Goal: Information Seeking & Learning: Compare options

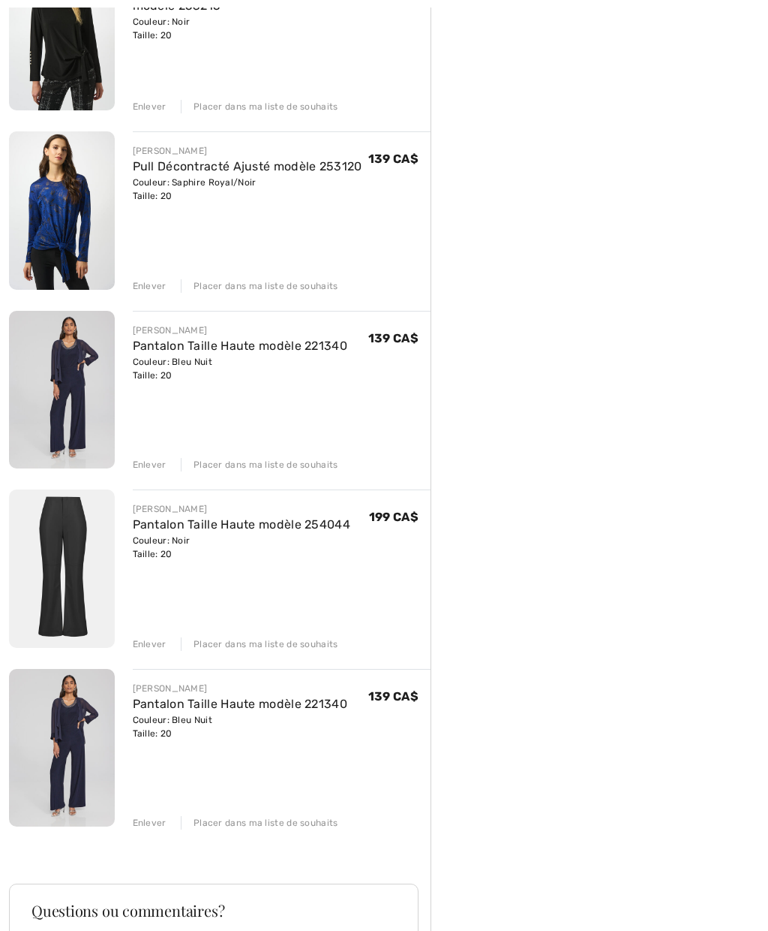
scroll to position [800, 0]
click at [155, 816] on div "Enlever" at bounding box center [150, 822] width 34 height 14
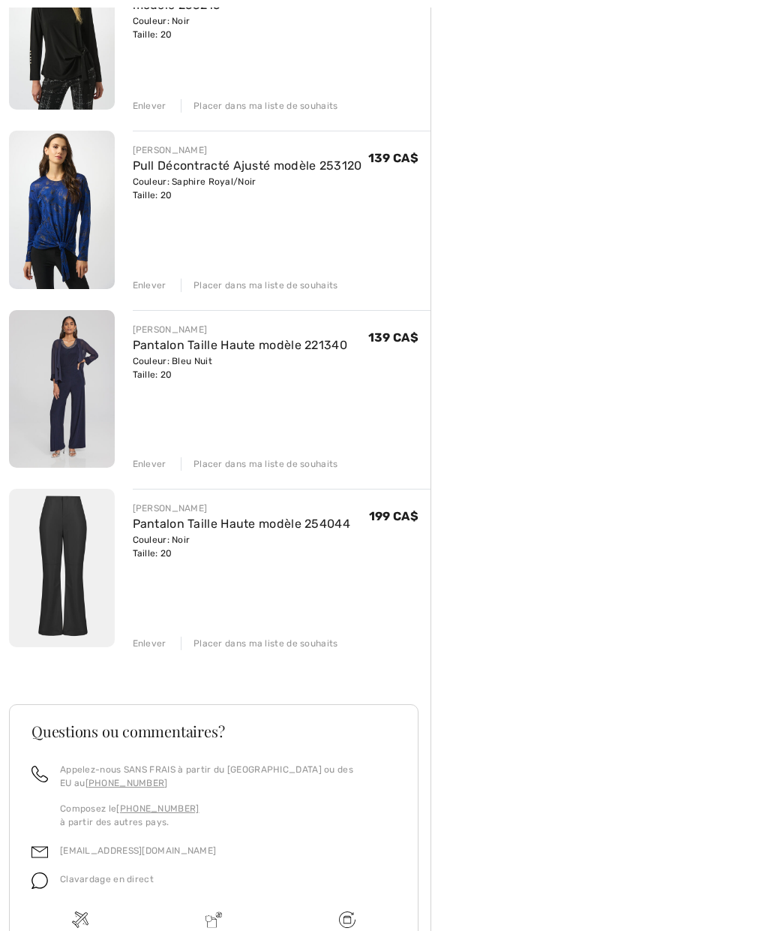
click at [82, 601] on img at bounding box center [62, 568] width 106 height 158
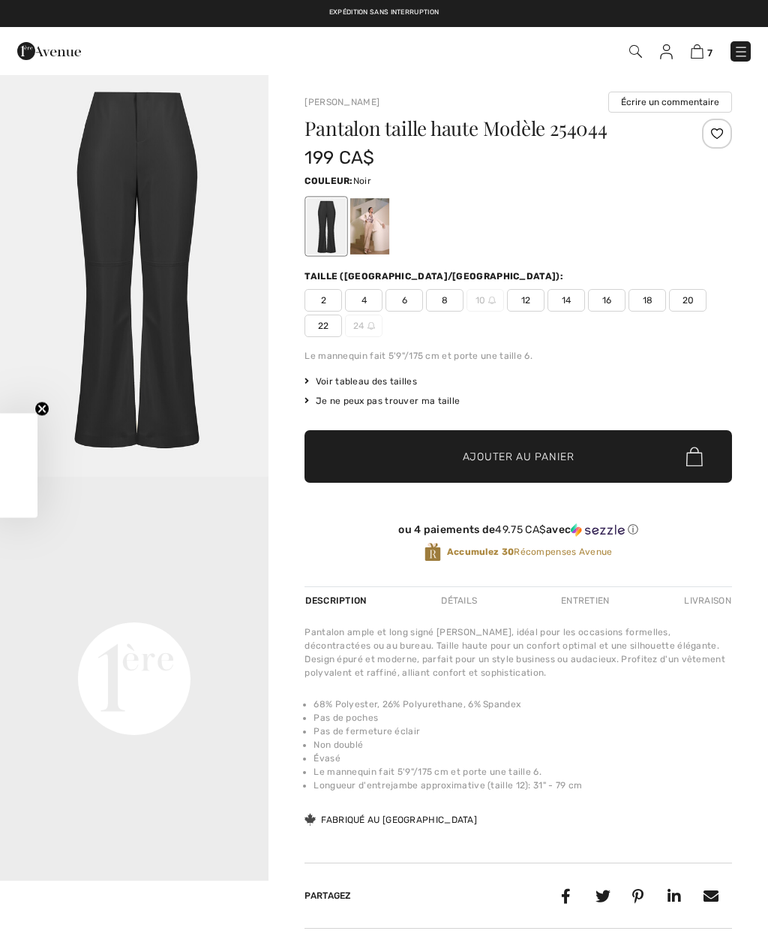
checkbox input "true"
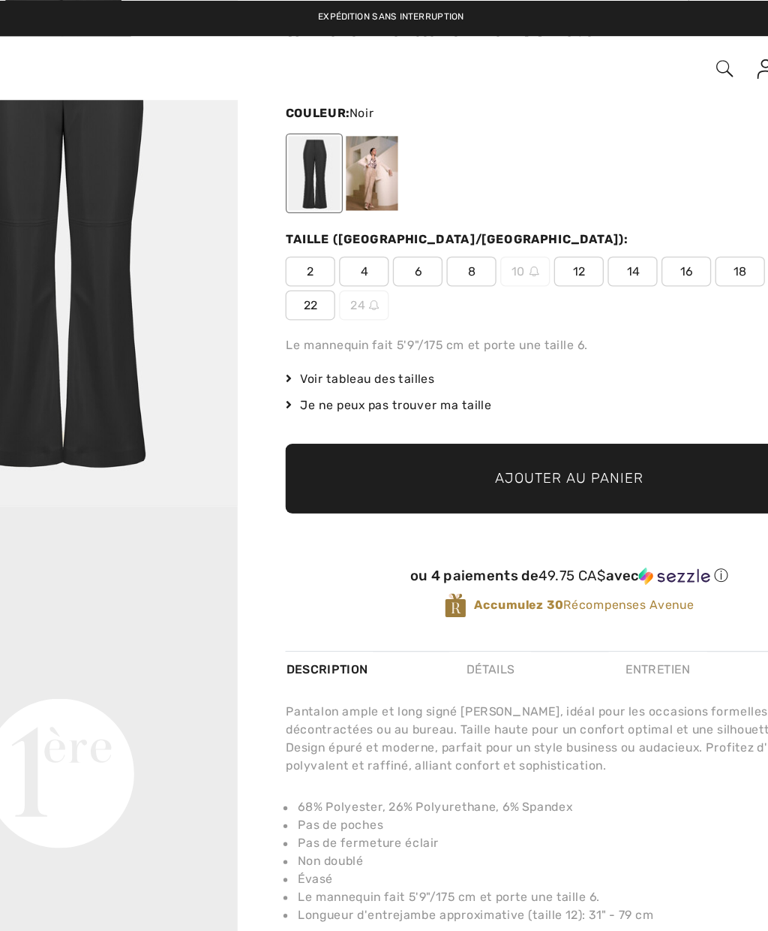
scroll to position [95, 0]
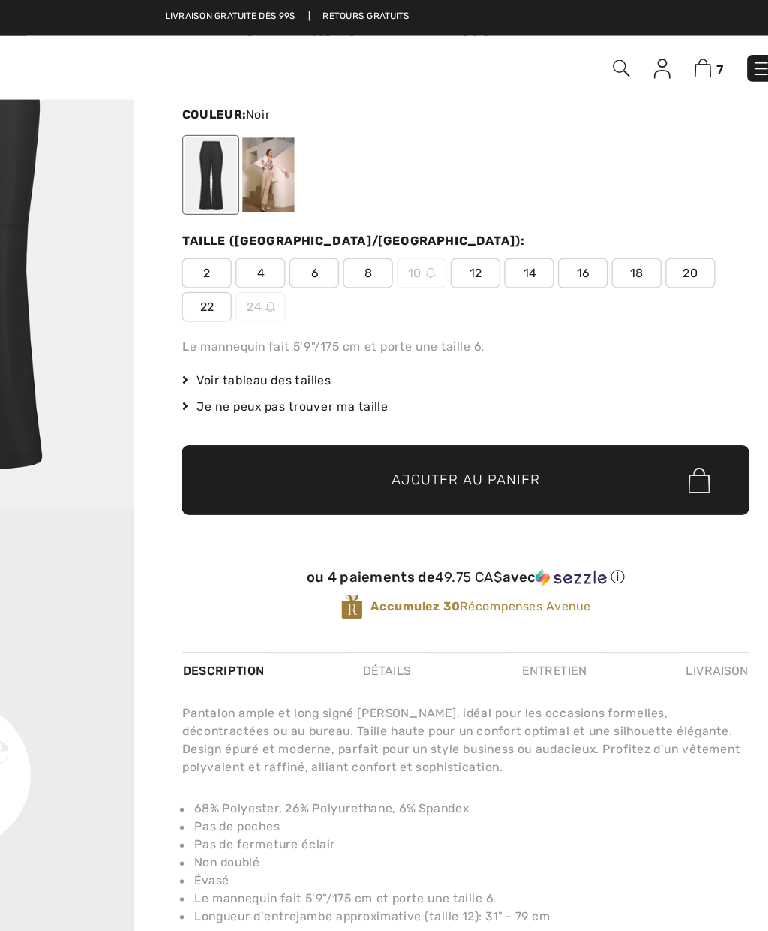
click at [350, 140] on div at bounding box center [369, 132] width 39 height 56
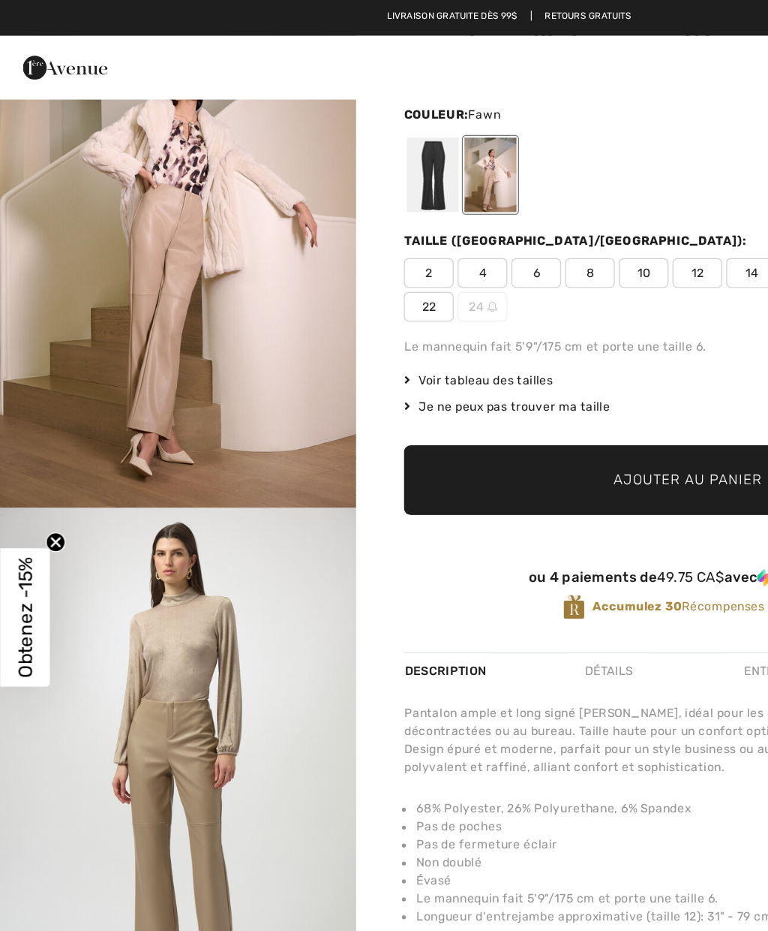
click at [329, 153] on div at bounding box center [326, 132] width 39 height 56
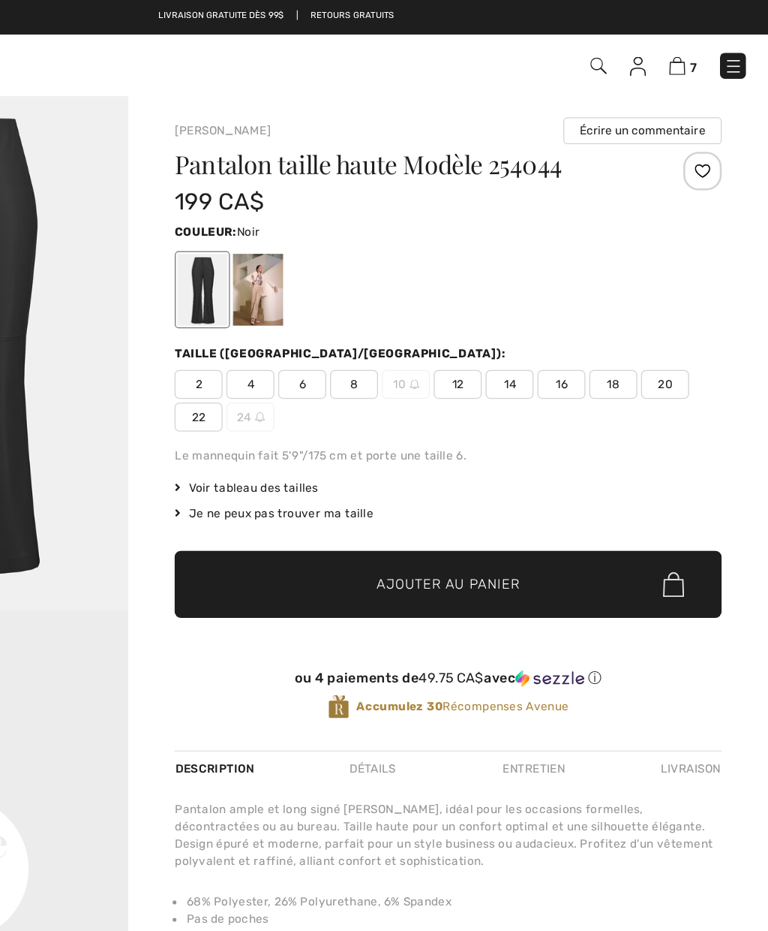
scroll to position [0, 0]
click at [691, 48] on img at bounding box center [697, 51] width 13 height 14
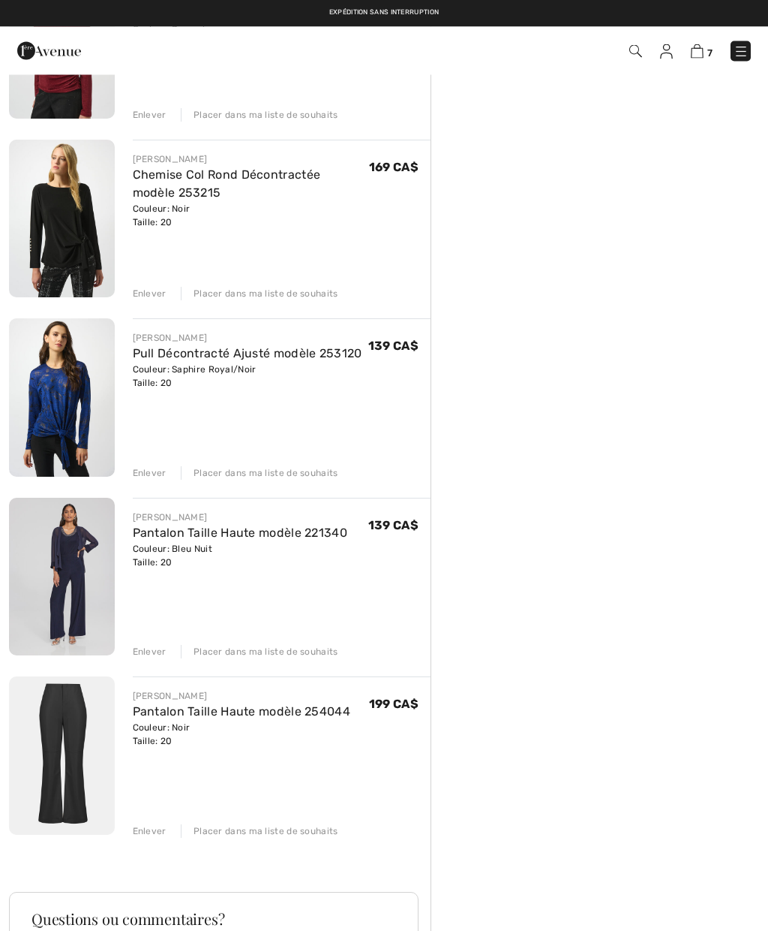
scroll to position [593, 0]
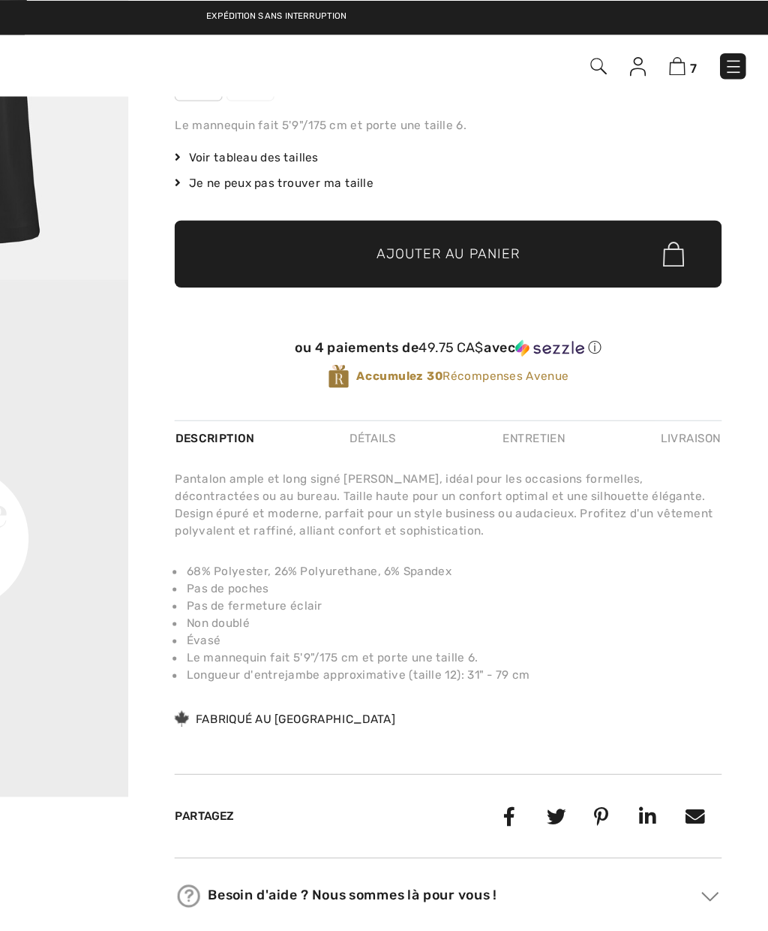
scroll to position [257, 0]
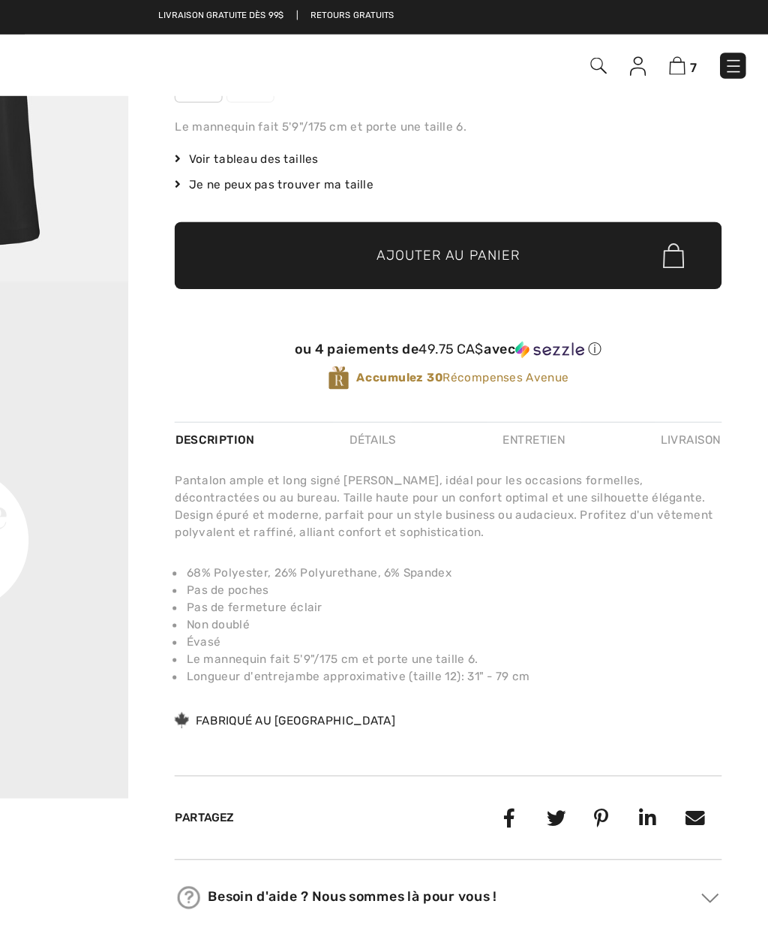
click at [429, 346] on div "Détails" at bounding box center [460, 343] width 62 height 27
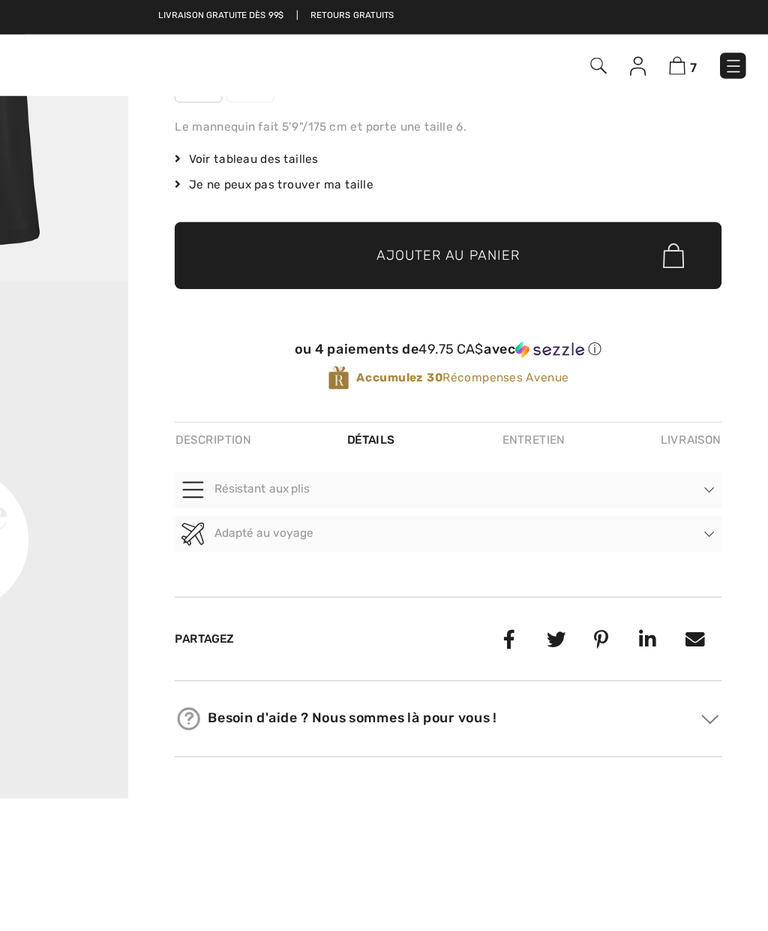
click at [549, 342] on div "Entretien" at bounding box center [586, 343] width 74 height 27
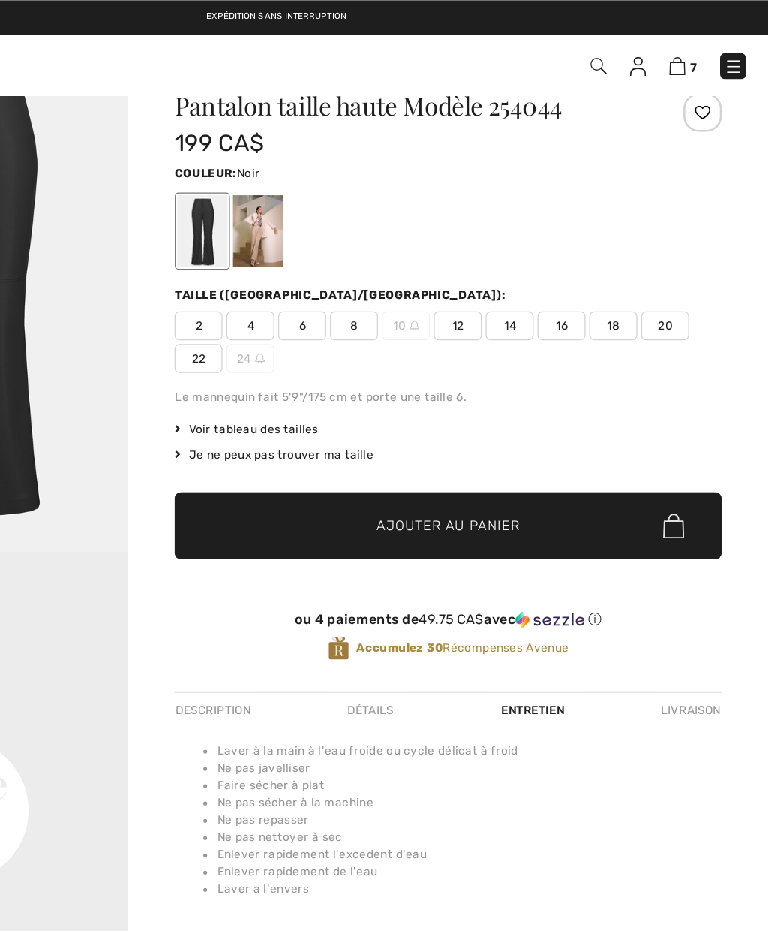
scroll to position [45, 0]
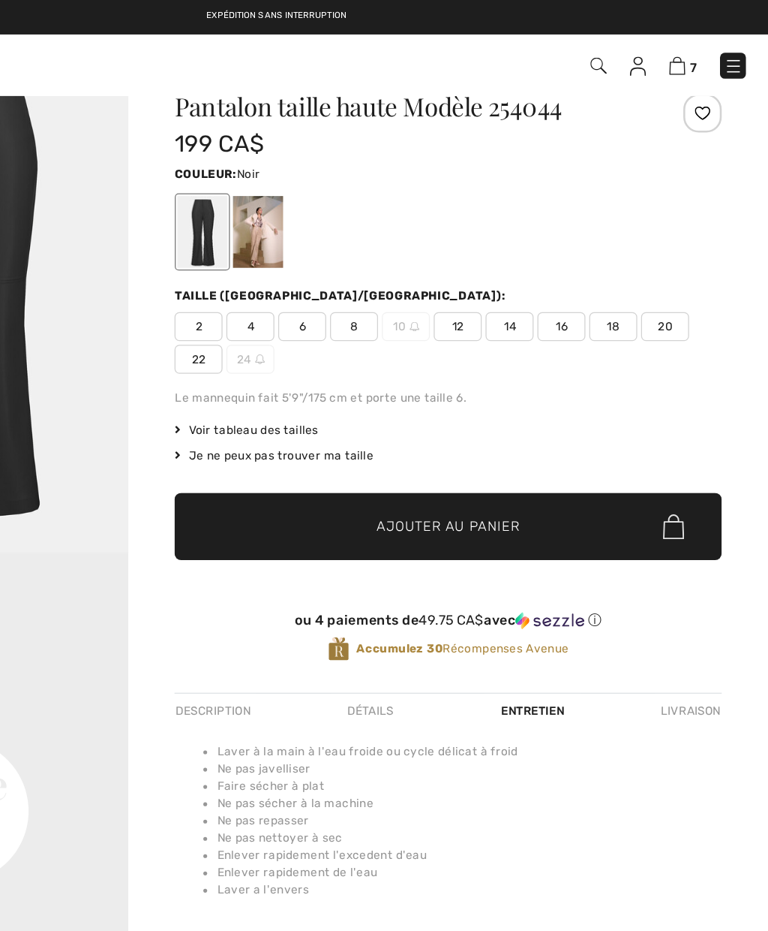
click at [305, 337] on span "Voir tableau des tailles" at bounding box center [361, 336] width 113 height 14
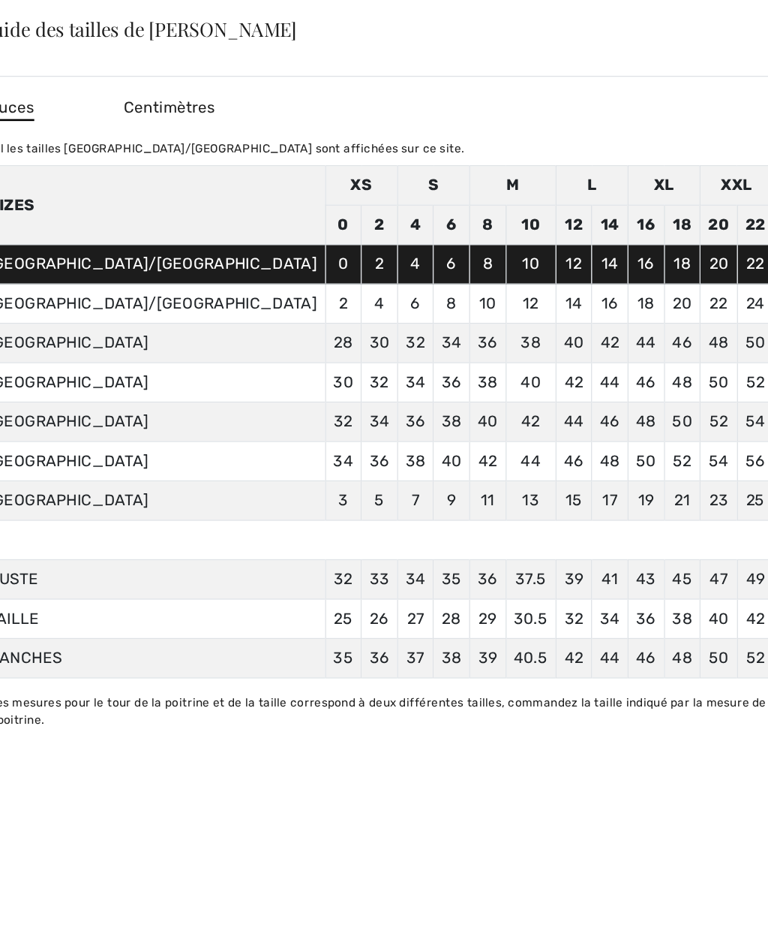
click at [699, 31] on div "✕" at bounding box center [707, 23] width 16 height 32
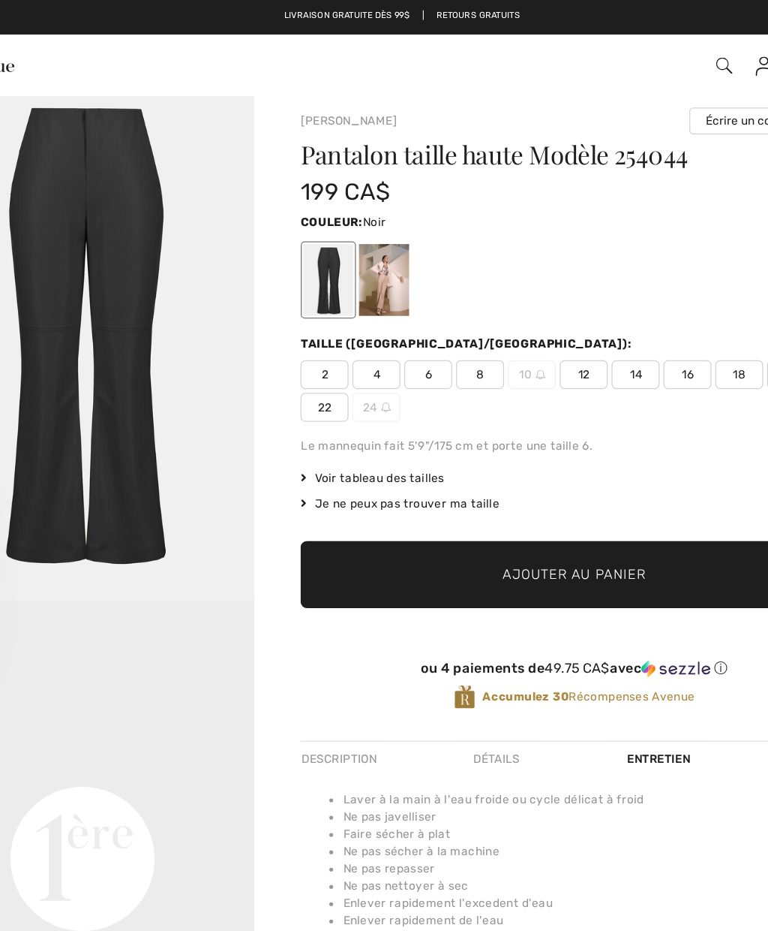
scroll to position [0, 0]
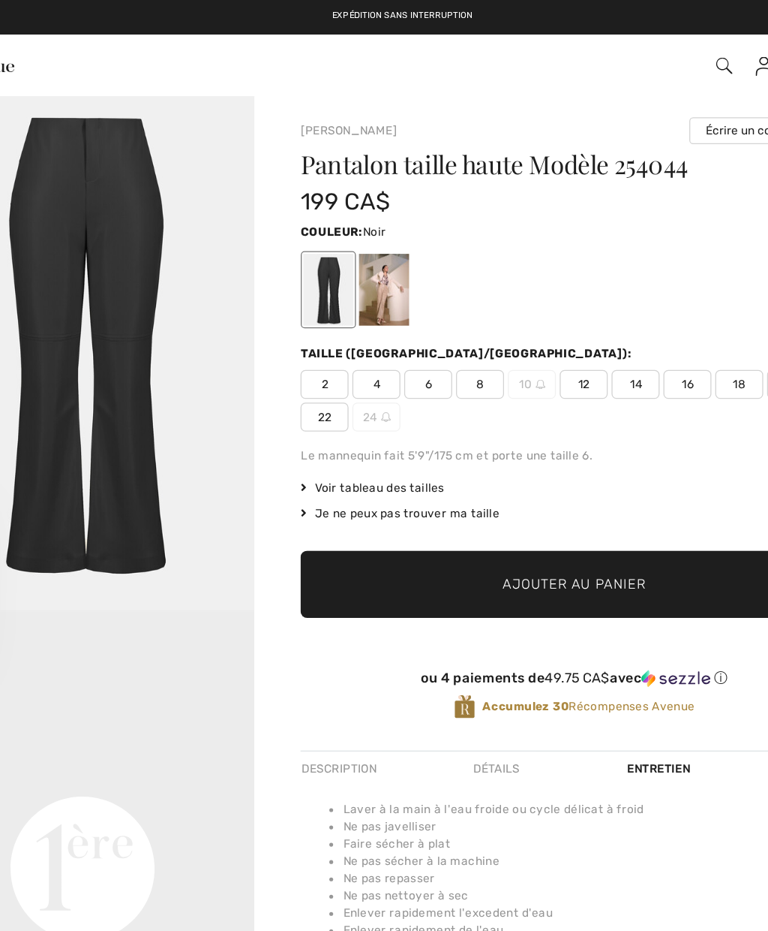
click at [327, 385] on span "Voir tableau des tailles" at bounding box center [361, 381] width 113 height 14
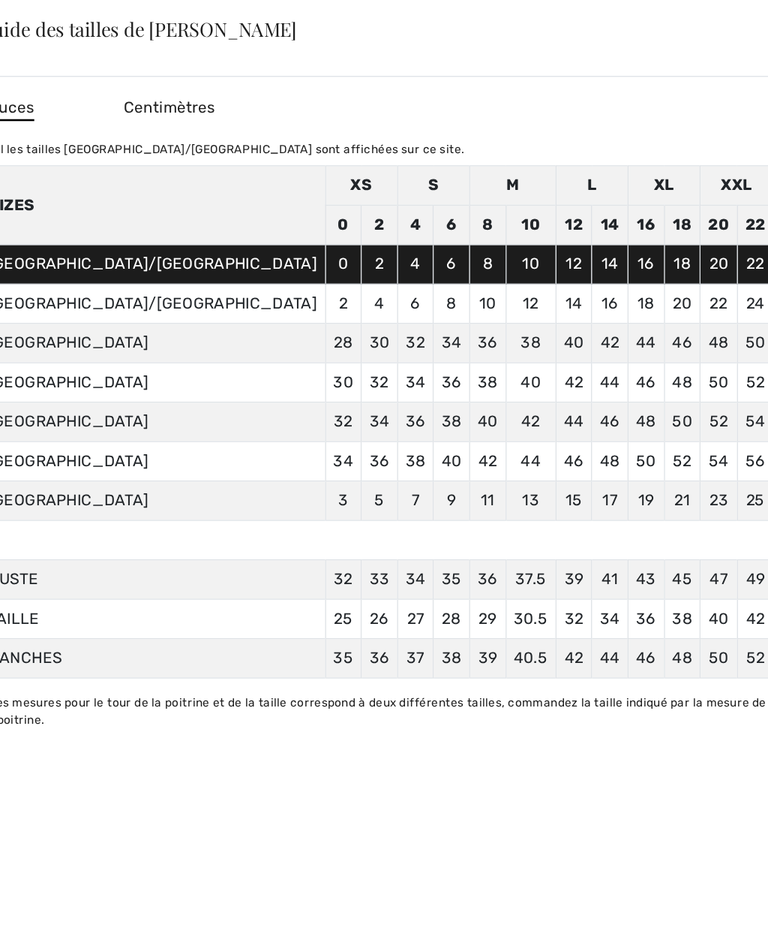
click at [699, 29] on div "✕" at bounding box center [707, 23] width 16 height 32
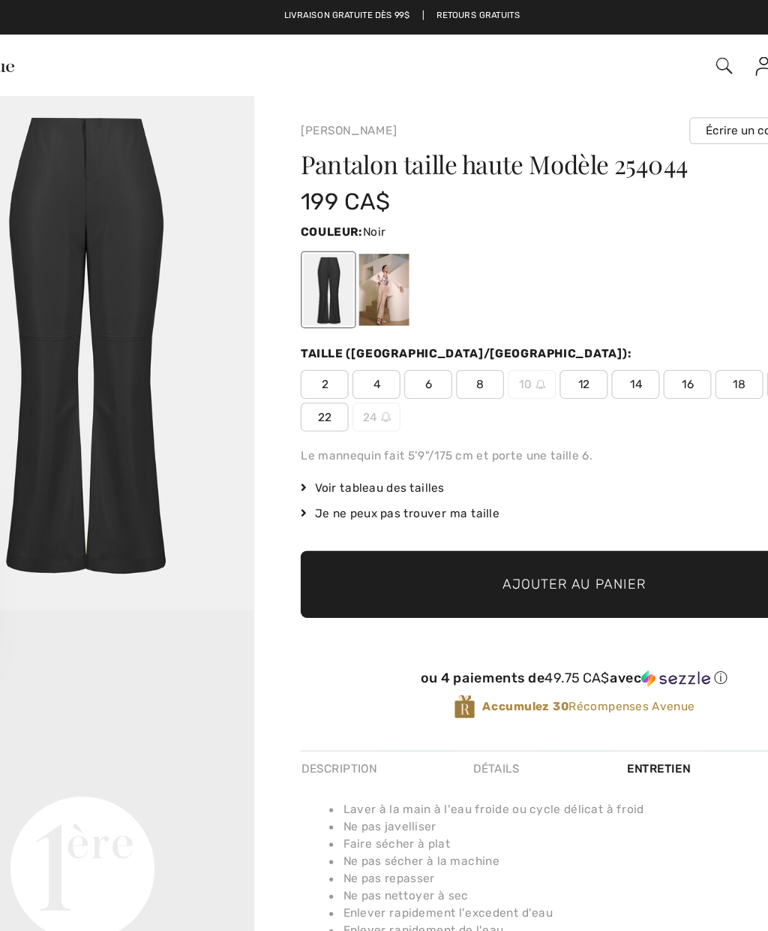
click at [415, 236] on div at bounding box center [519, 226] width 428 height 62
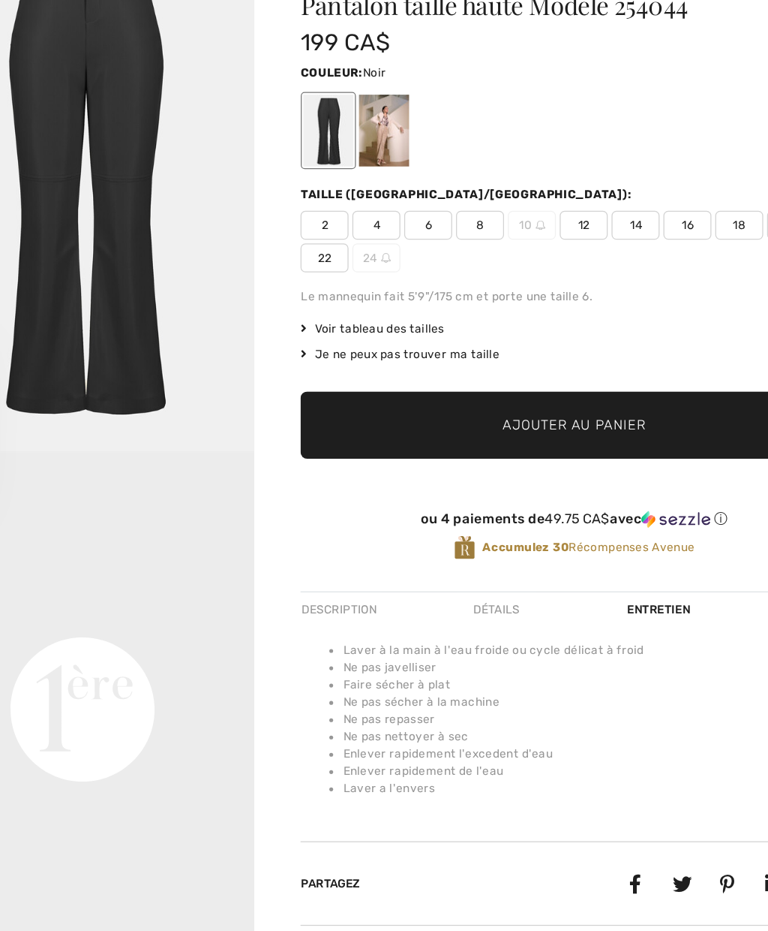
click at [305, 587] on div "Description" at bounding box center [336, 600] width 63 height 27
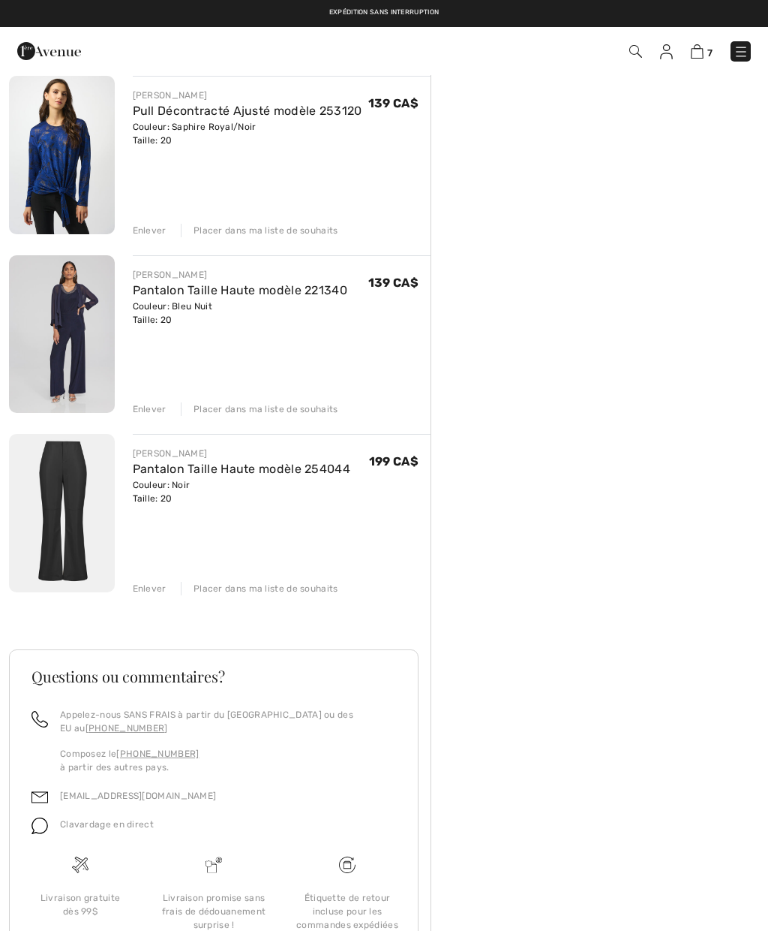
click at [740, 46] on img at bounding box center [741, 51] width 15 height 15
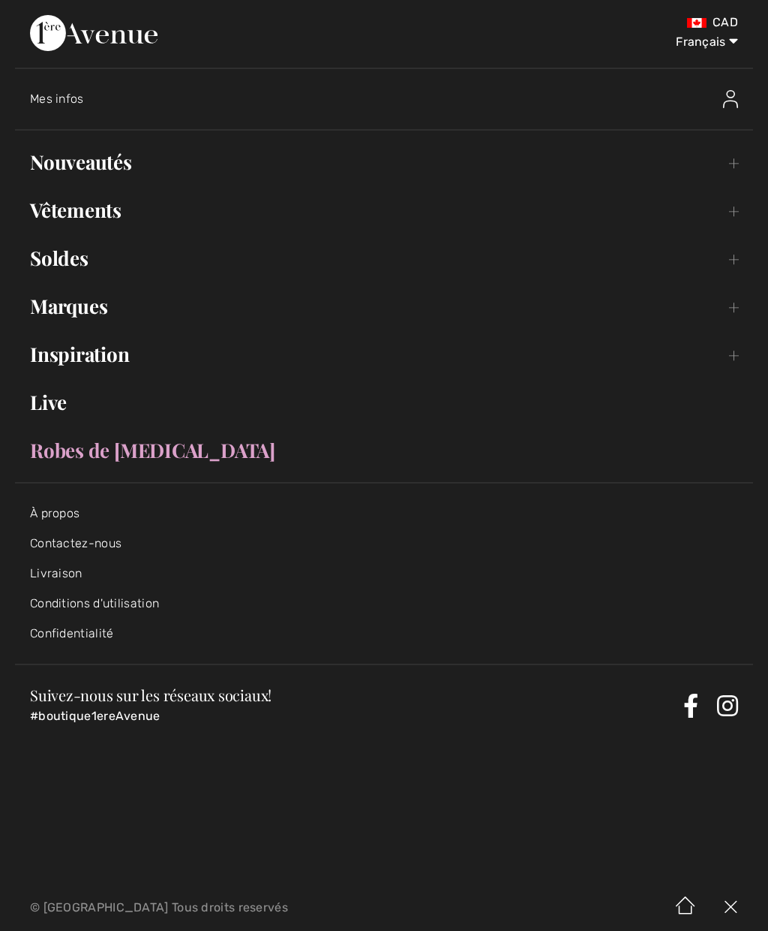
click at [50, 408] on link "Live" at bounding box center [384, 402] width 738 height 33
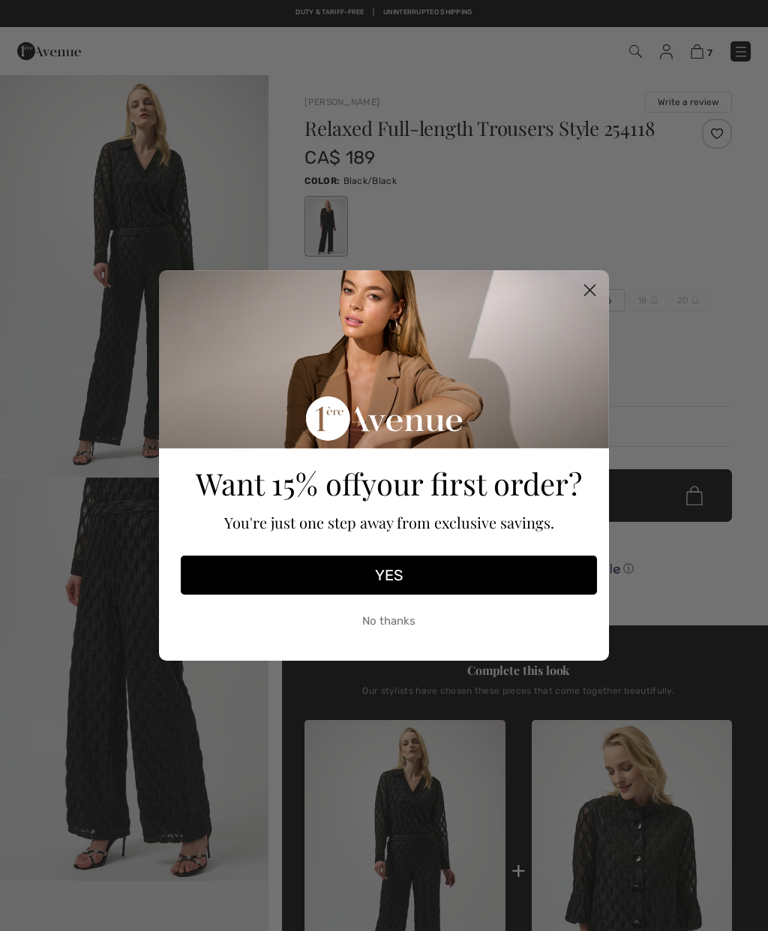
checkbox input "true"
click at [589, 297] on circle "Close dialog" at bounding box center [590, 290] width 25 height 25
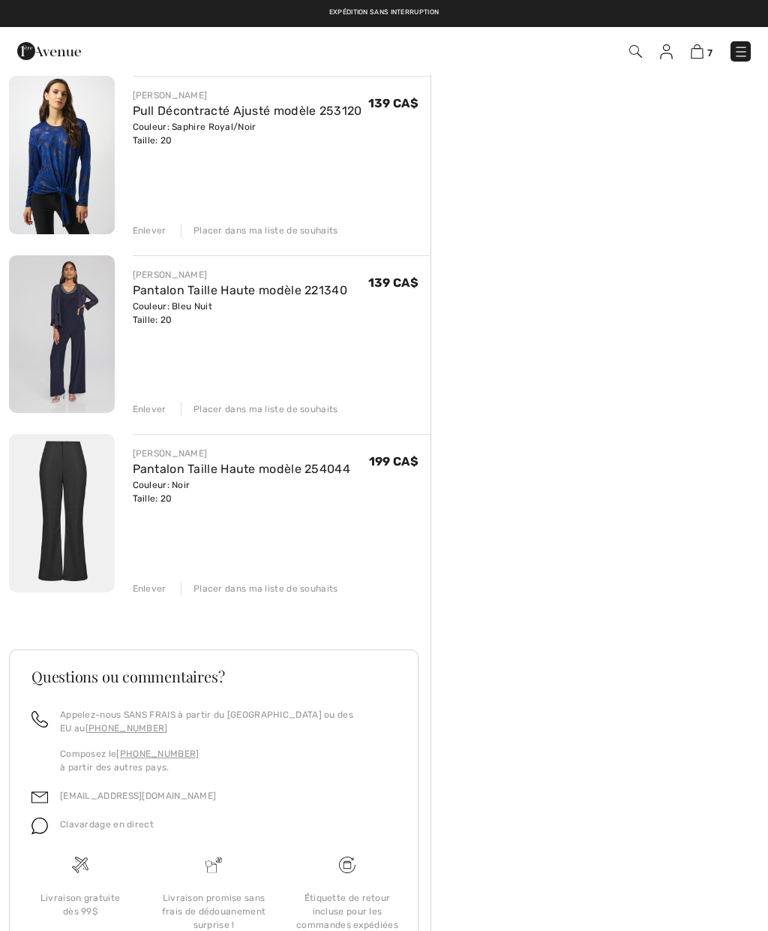
click at [377, 360] on div "[PERSON_NAME] Pantalon Taille Haute modèle 221340 Couleur: Bleu Nuit Taille: 20…" at bounding box center [282, 335] width 299 height 161
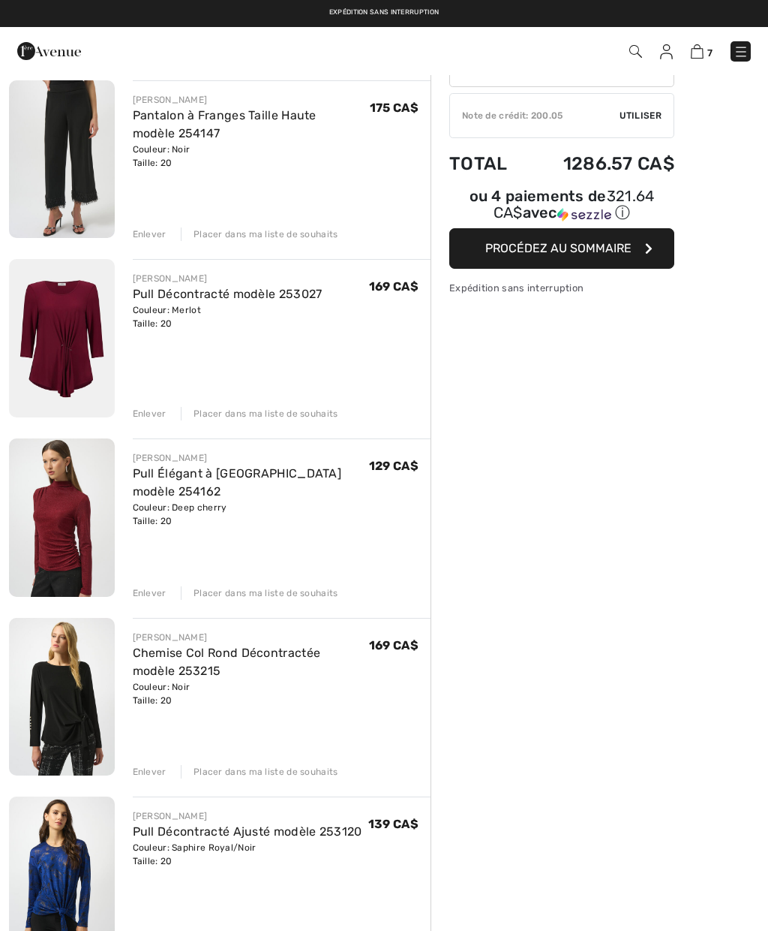
scroll to position [131, 0]
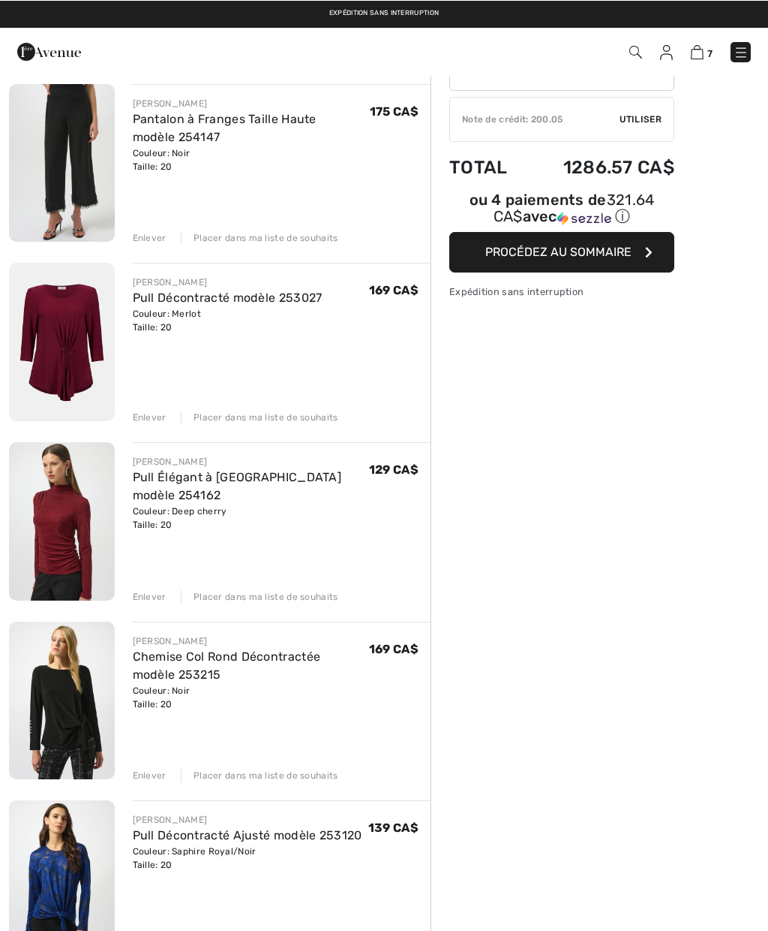
click at [73, 537] on img at bounding box center [62, 520] width 106 height 158
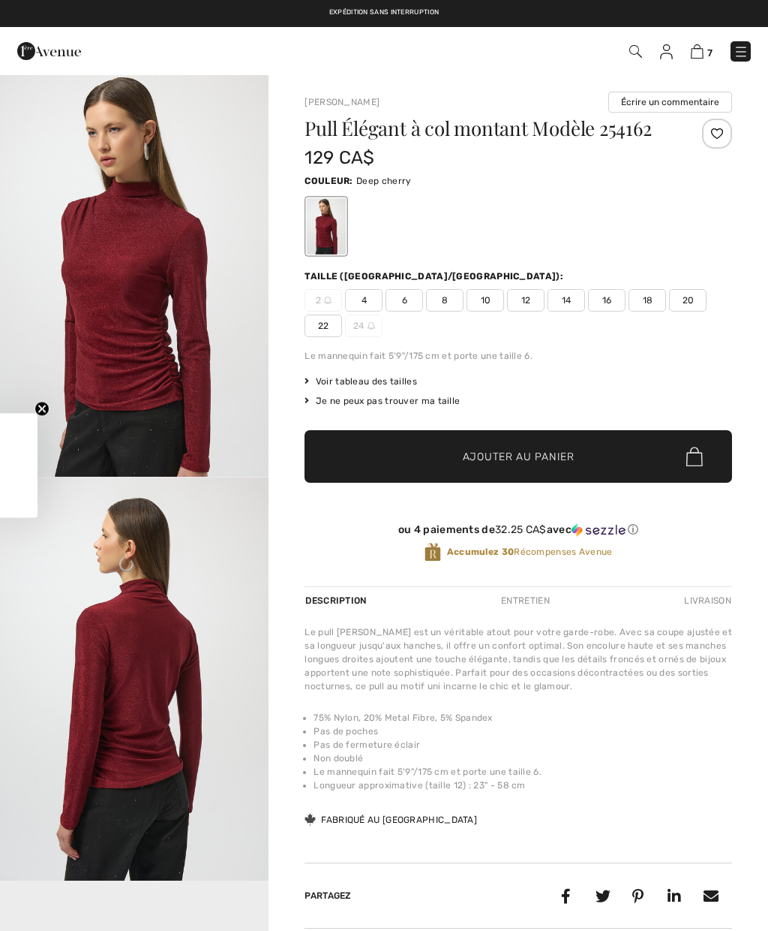
checkbox input "true"
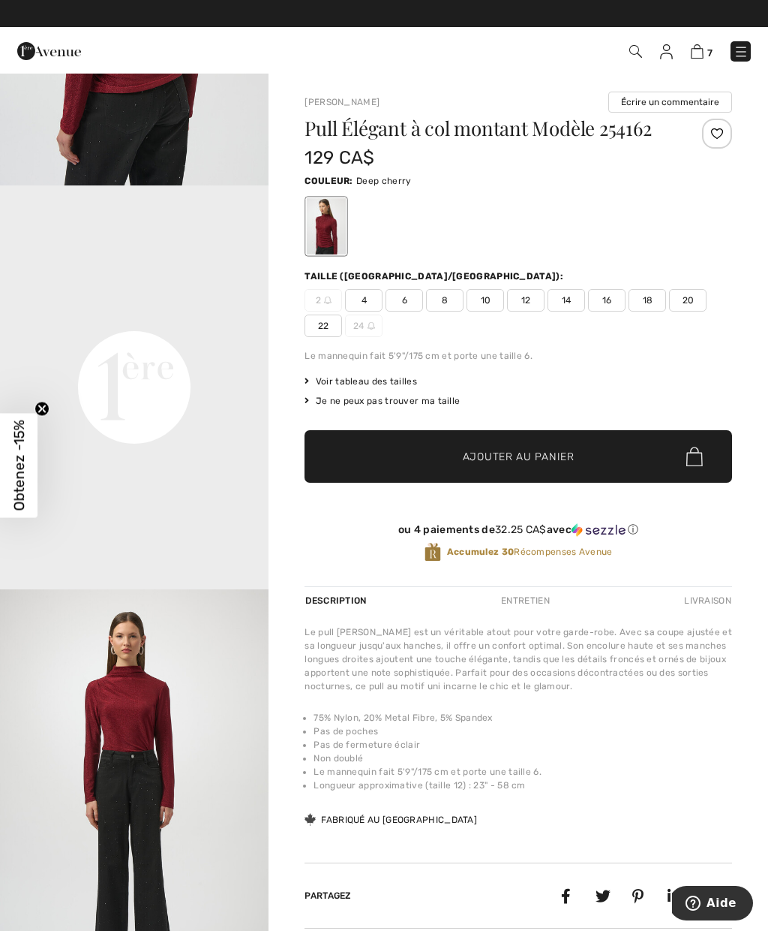
scroll to position [775, 0]
click at [197, 653] on img "3 / 3" at bounding box center [134, 790] width 269 height 403
click at [398, 381] on span "Voir tableau des tailles" at bounding box center [361, 381] width 113 height 14
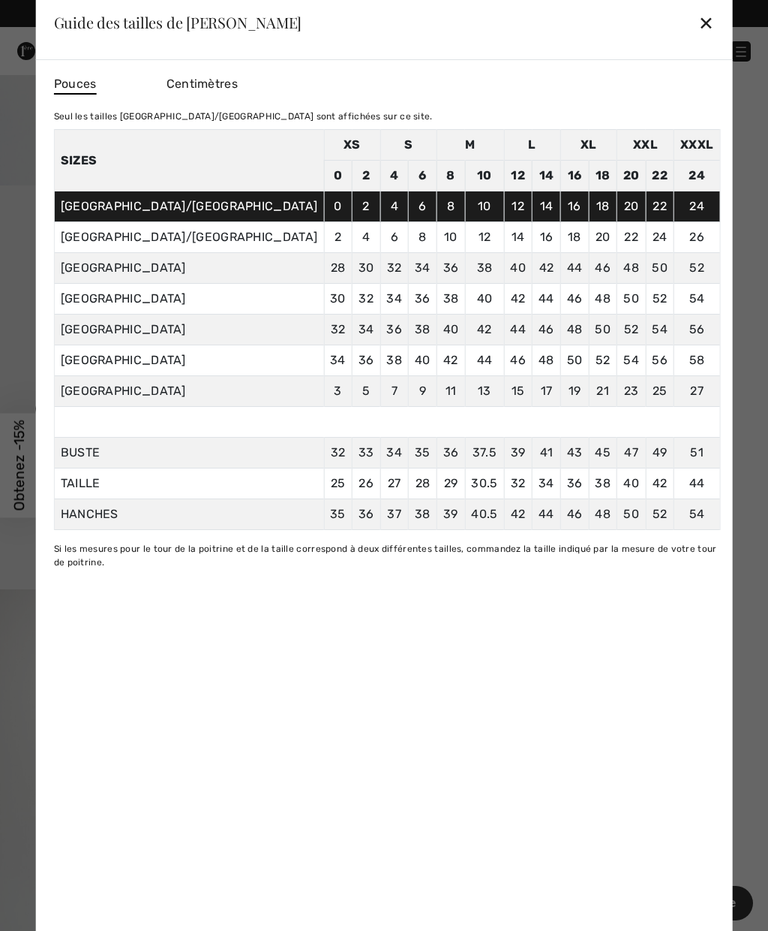
click at [699, 26] on div "✕" at bounding box center [707, 23] width 16 height 32
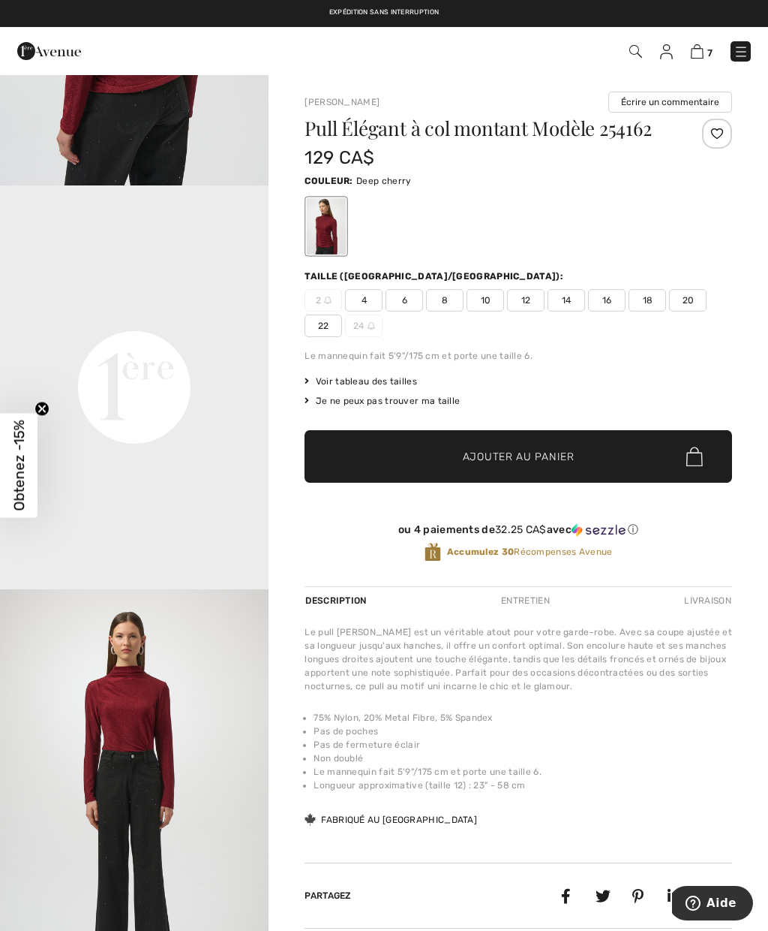
click at [737, 50] on img at bounding box center [741, 51] width 15 height 15
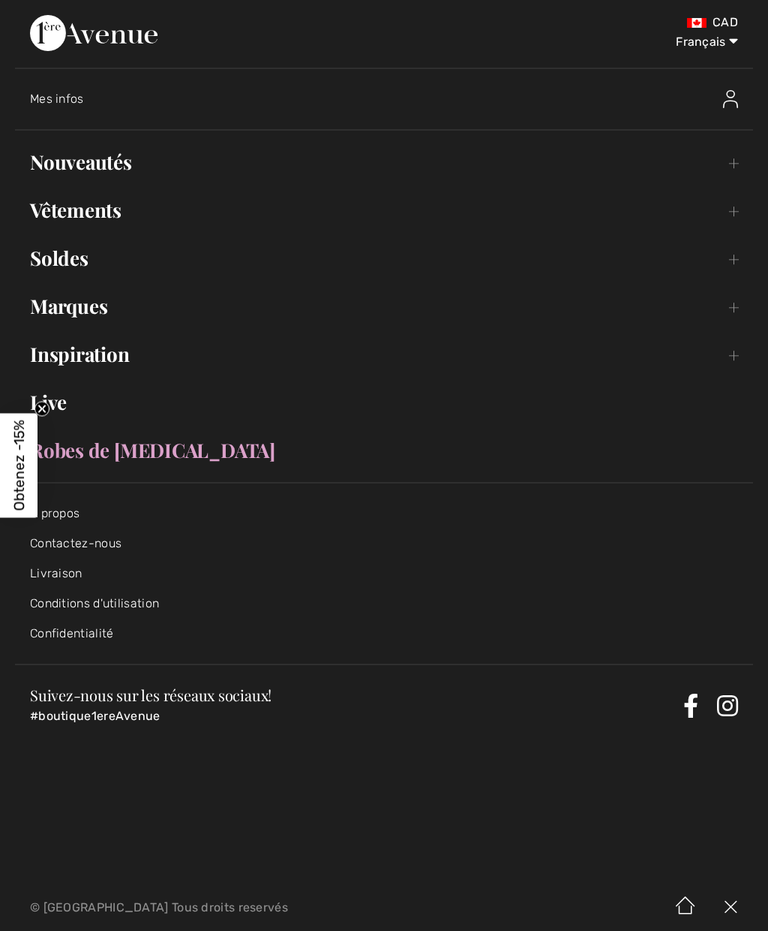
click at [749, 155] on link "Nouveautés Toggle submenu" at bounding box center [384, 162] width 738 height 33
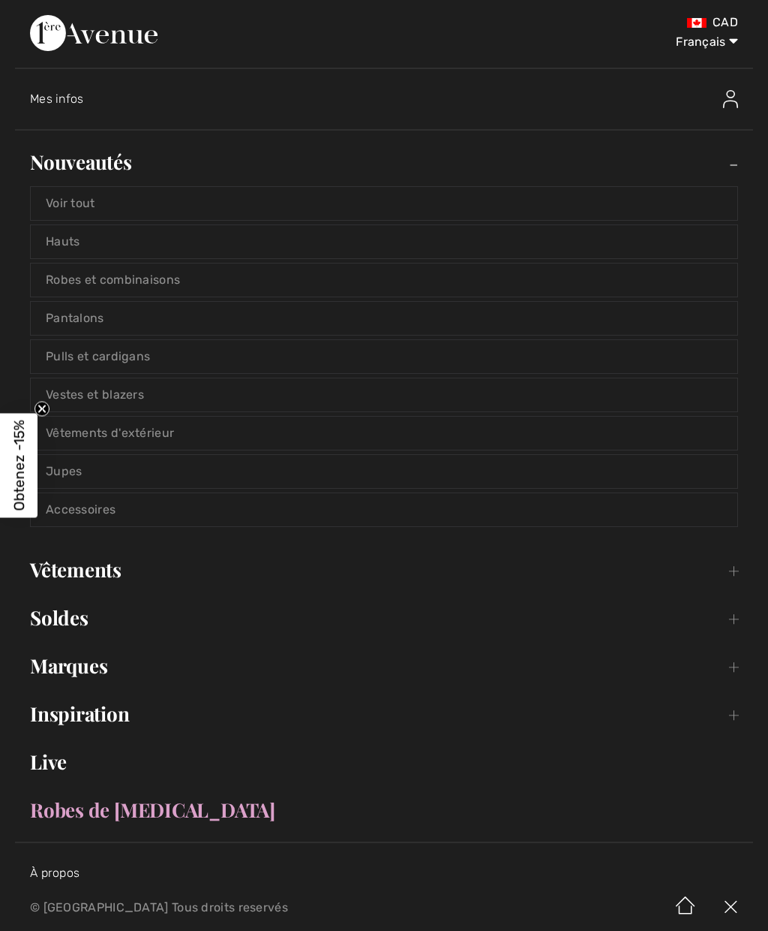
click at [164, 435] on link "Vêtements d'extérieur" at bounding box center [384, 433] width 707 height 33
click at [171, 433] on link "Vêtements d'extérieur" at bounding box center [384, 433] width 707 height 33
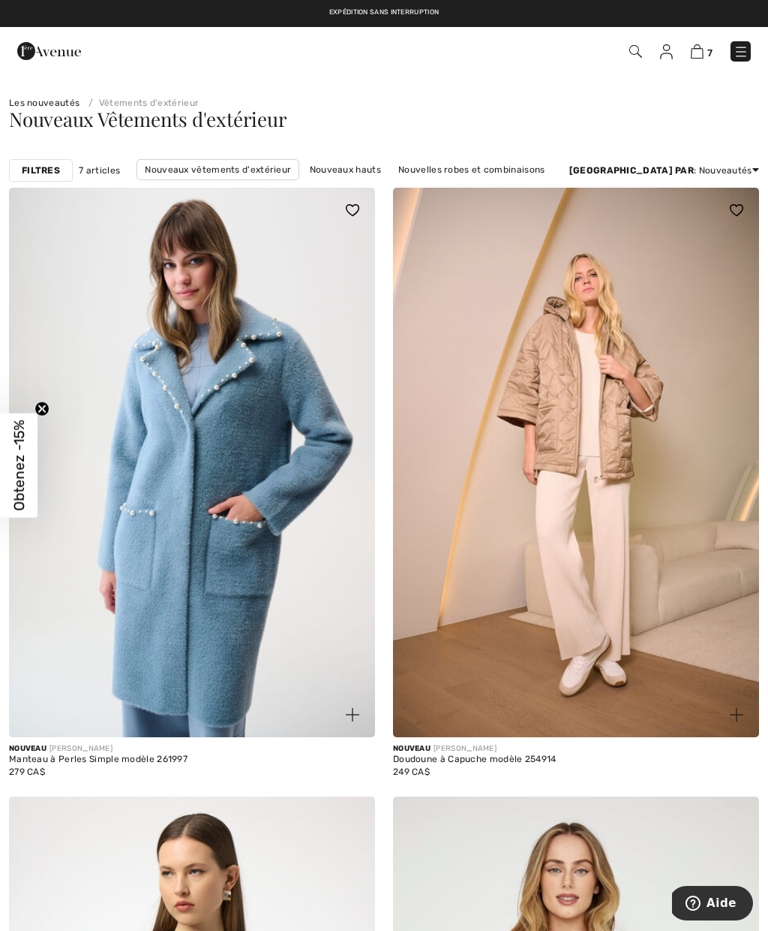
click at [204, 163] on link "Nouveaux vêtements d'extérieur" at bounding box center [218, 169] width 163 height 21
click at [742, 47] on img at bounding box center [741, 51] width 15 height 15
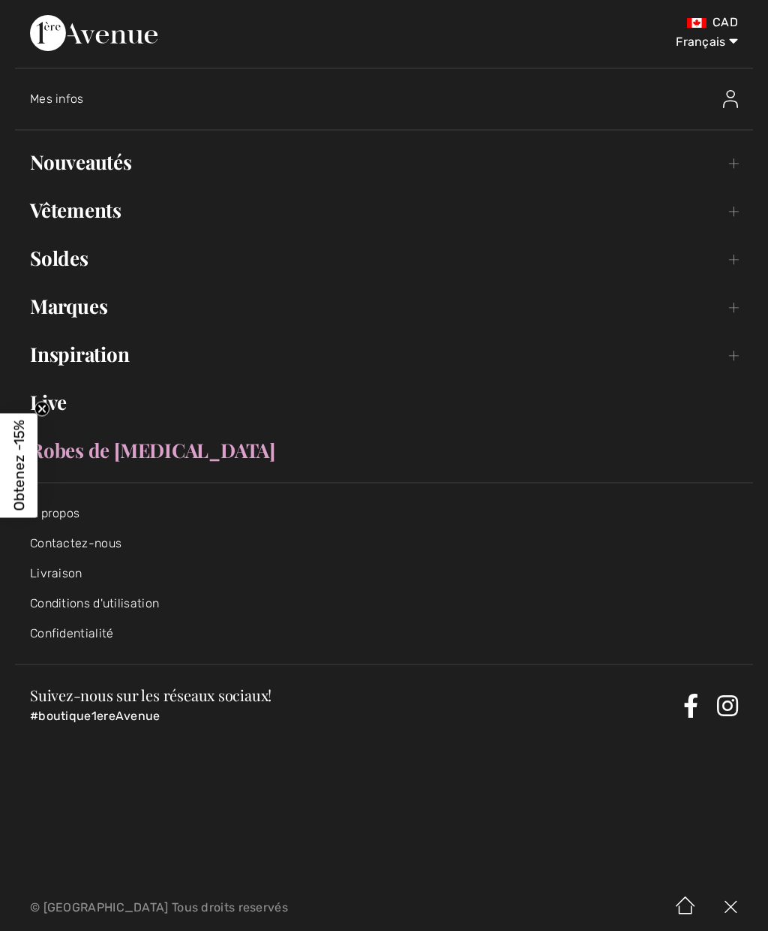
click at [732, 220] on link "Vêtements Toggle submenu" at bounding box center [384, 210] width 738 height 33
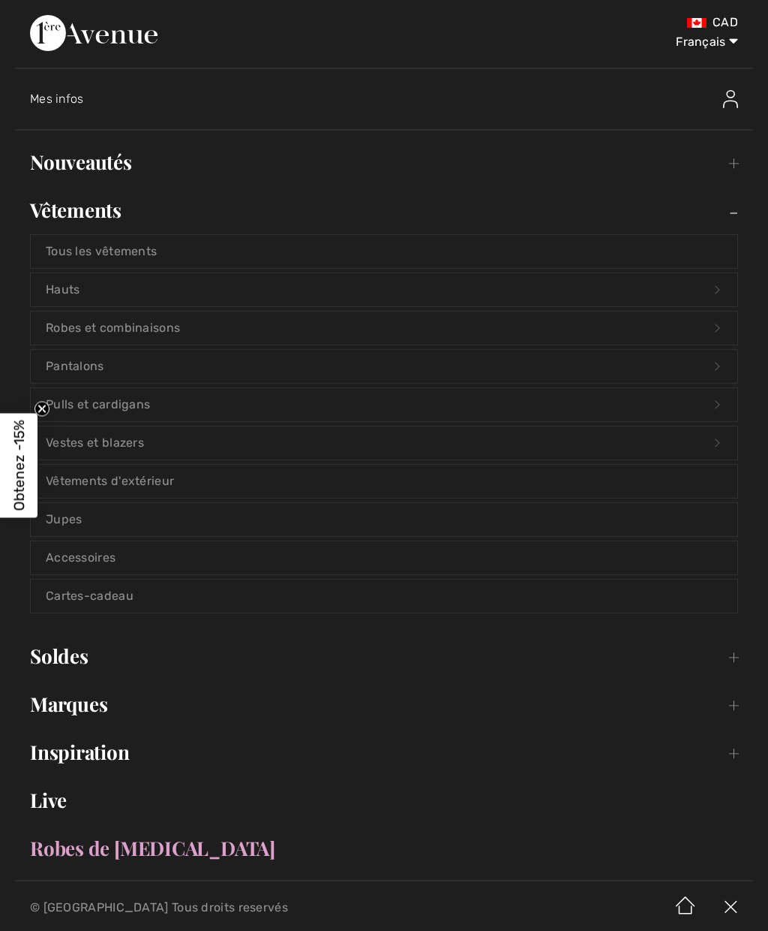
click at [173, 482] on link "Vêtements d'extérieur" at bounding box center [384, 481] width 707 height 33
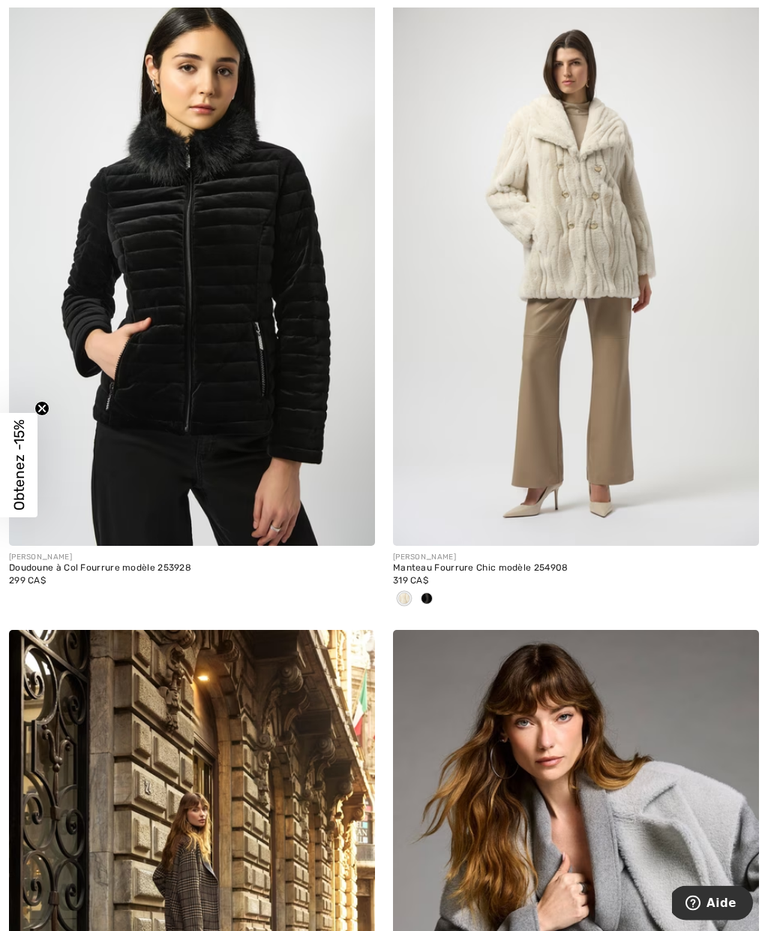
scroll to position [4022, 0]
click at [149, 247] on img at bounding box center [192, 270] width 366 height 549
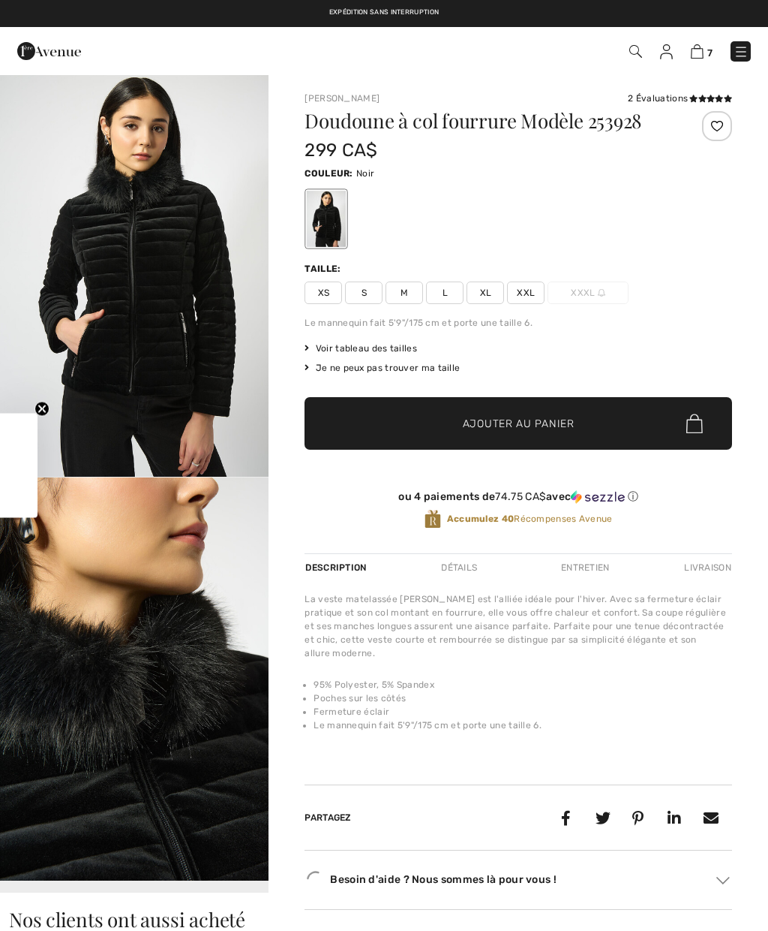
checkbox input "true"
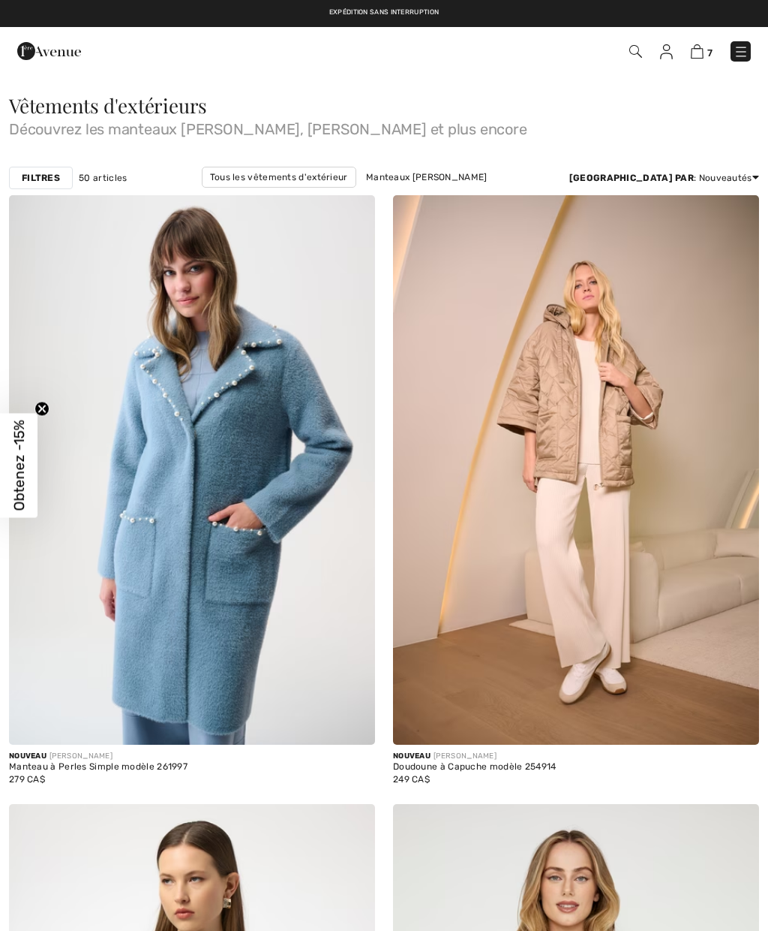
checkbox input "true"
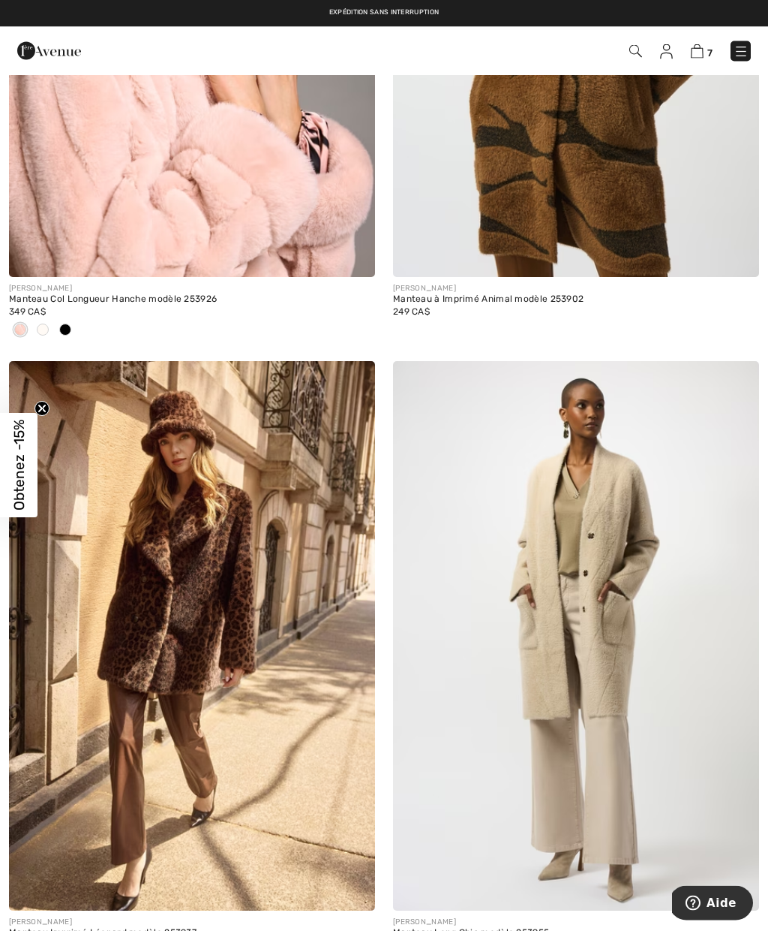
scroll to position [5557, 0]
click at [71, 319] on div at bounding box center [65, 330] width 23 height 25
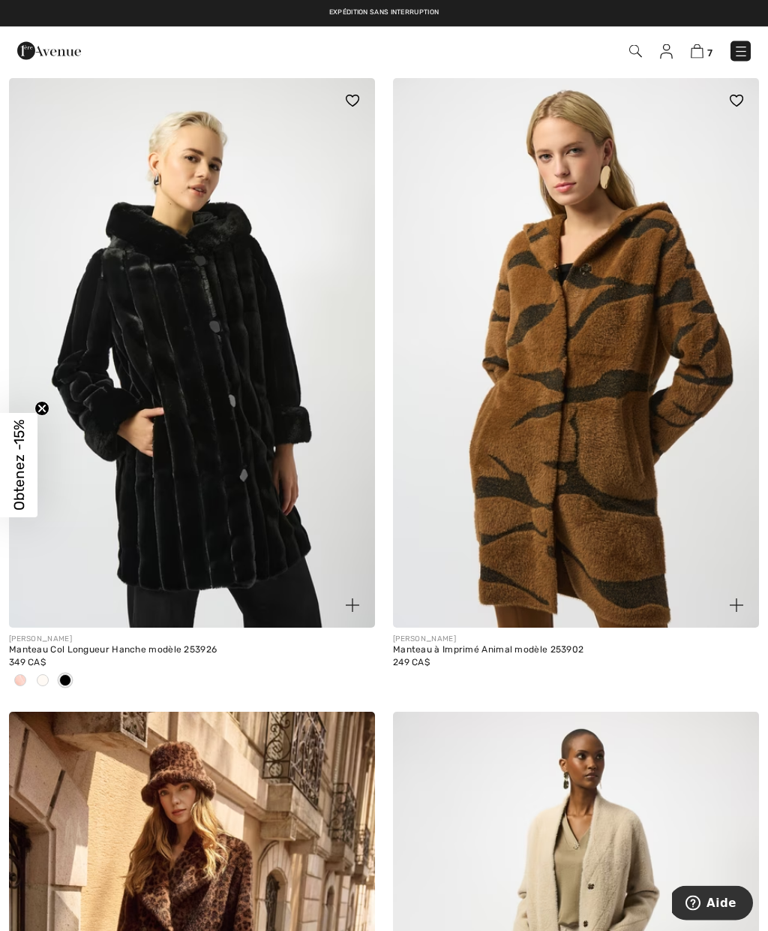
scroll to position [5207, 0]
click at [40, 678] on span at bounding box center [43, 680] width 12 height 12
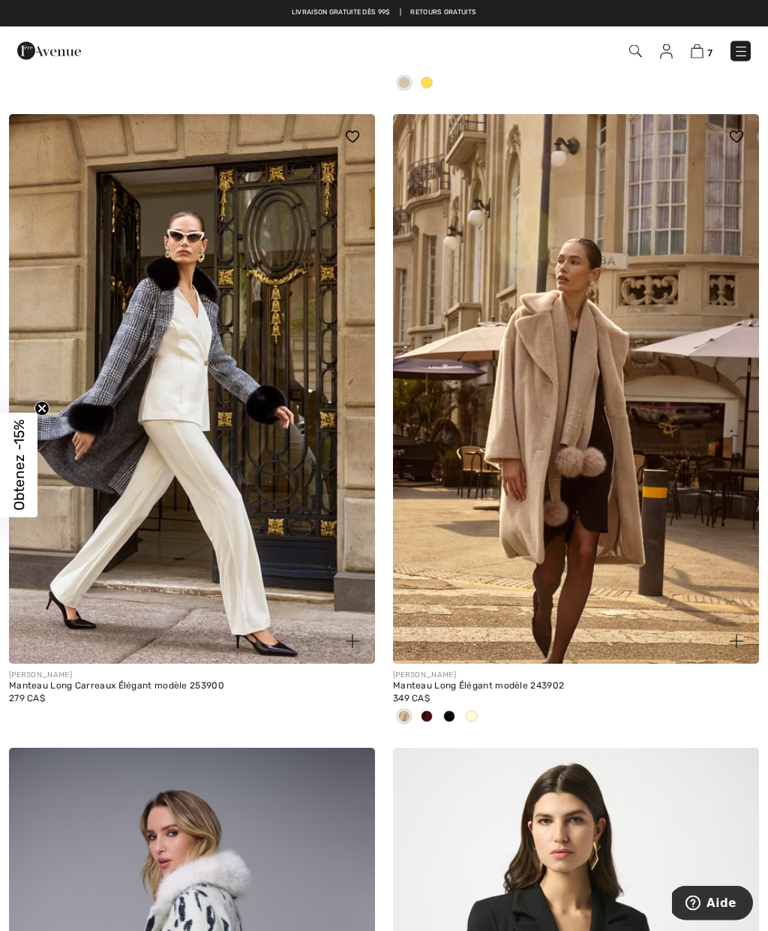
scroll to position [6436, 0]
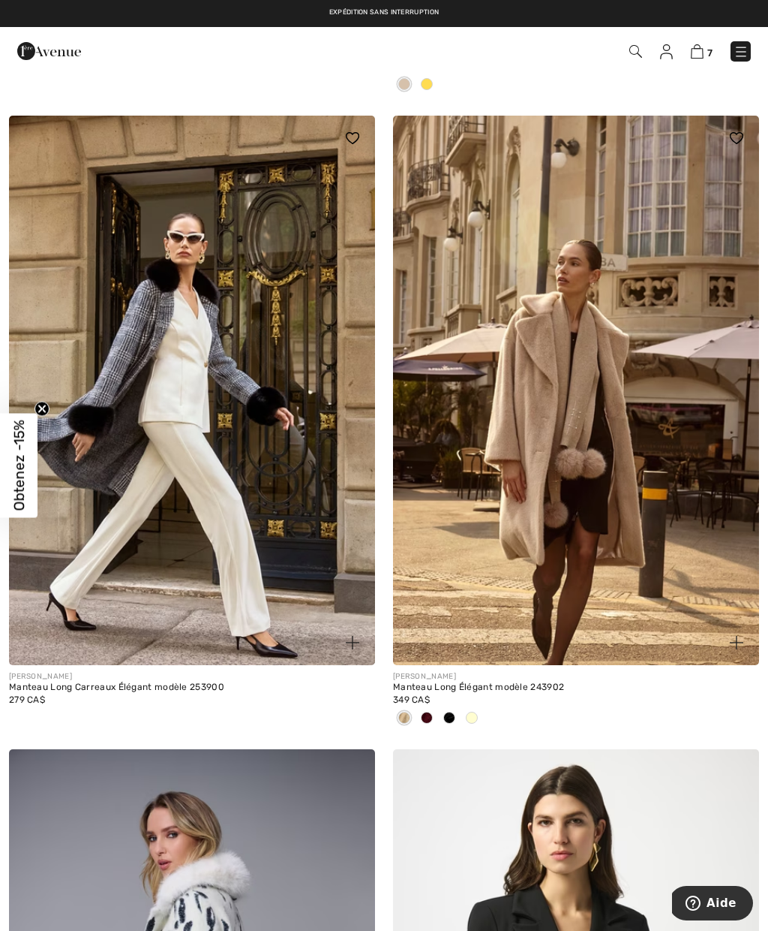
click at [592, 508] on img at bounding box center [576, 390] width 366 height 549
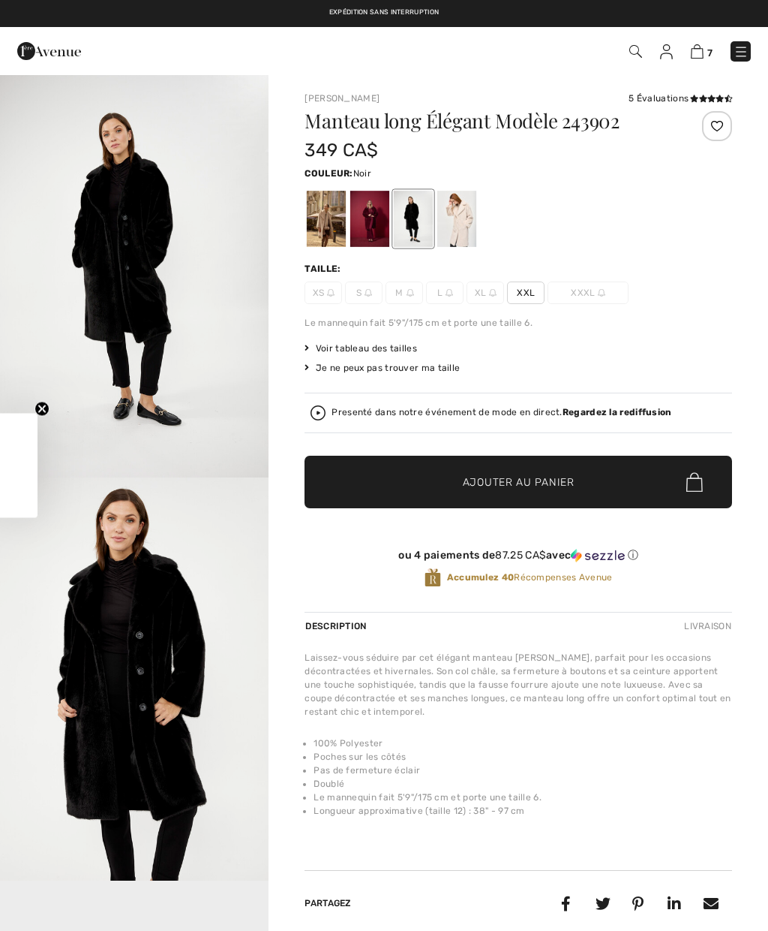
checkbox input "true"
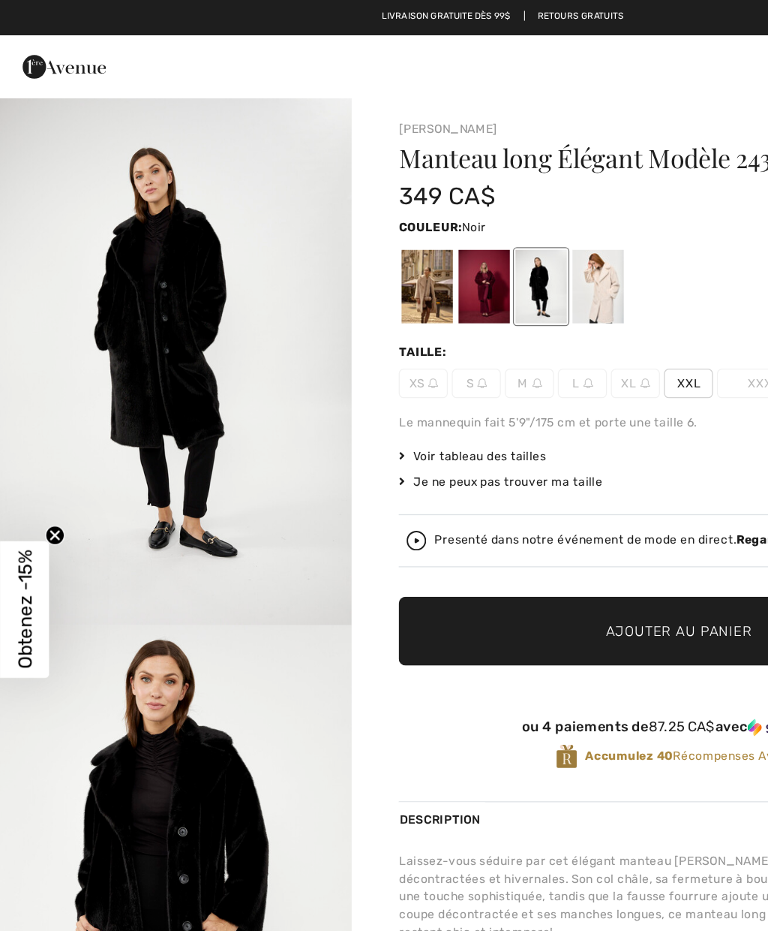
click at [332, 227] on div at bounding box center [326, 219] width 39 height 56
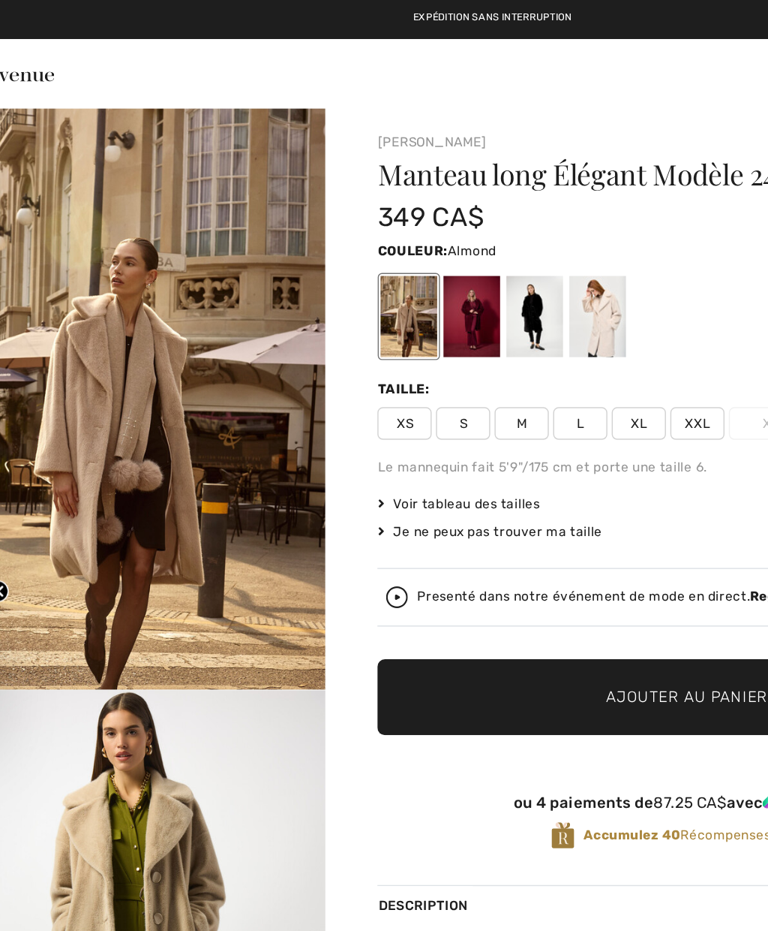
click at [350, 212] on div at bounding box center [369, 219] width 39 height 56
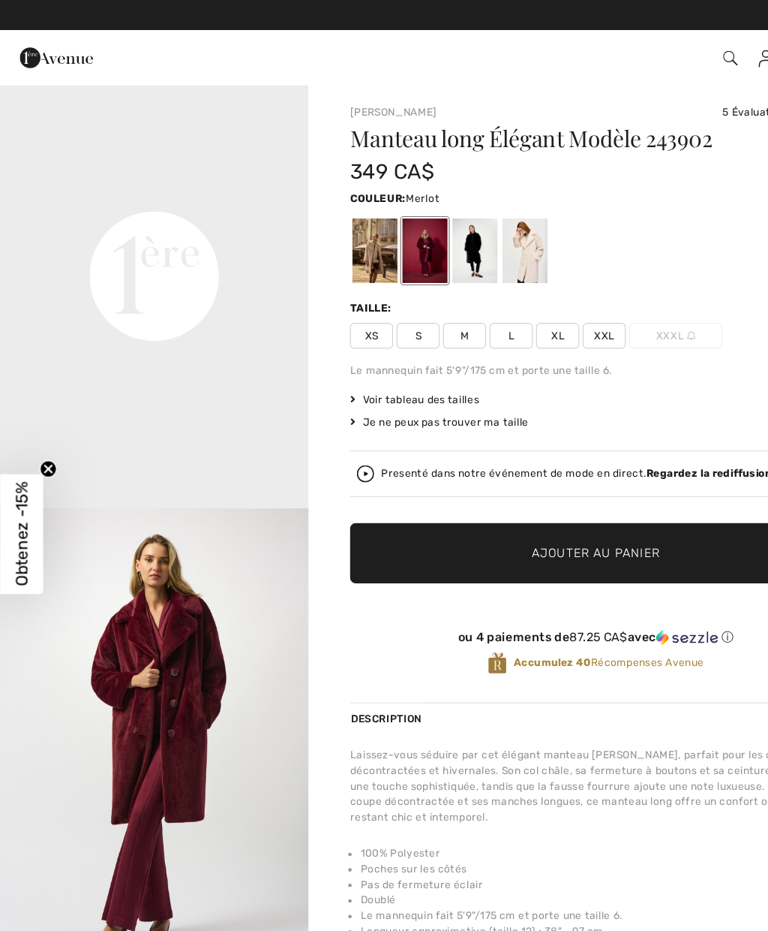
scroll to position [844, 0]
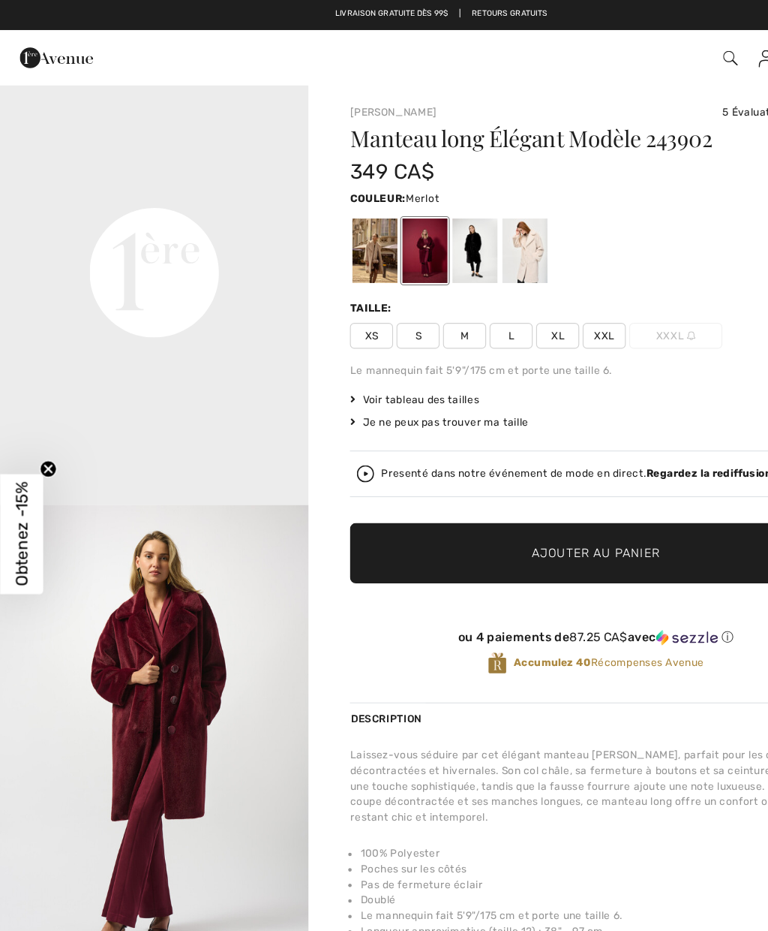
click at [420, 234] on div at bounding box center [413, 219] width 39 height 56
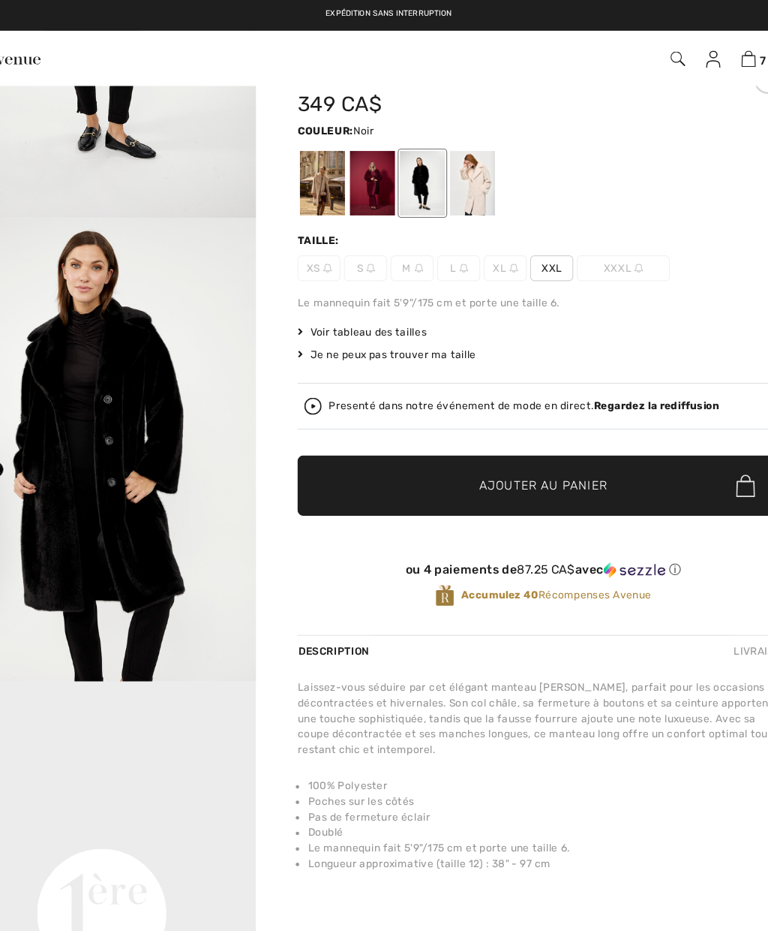
scroll to position [0, 0]
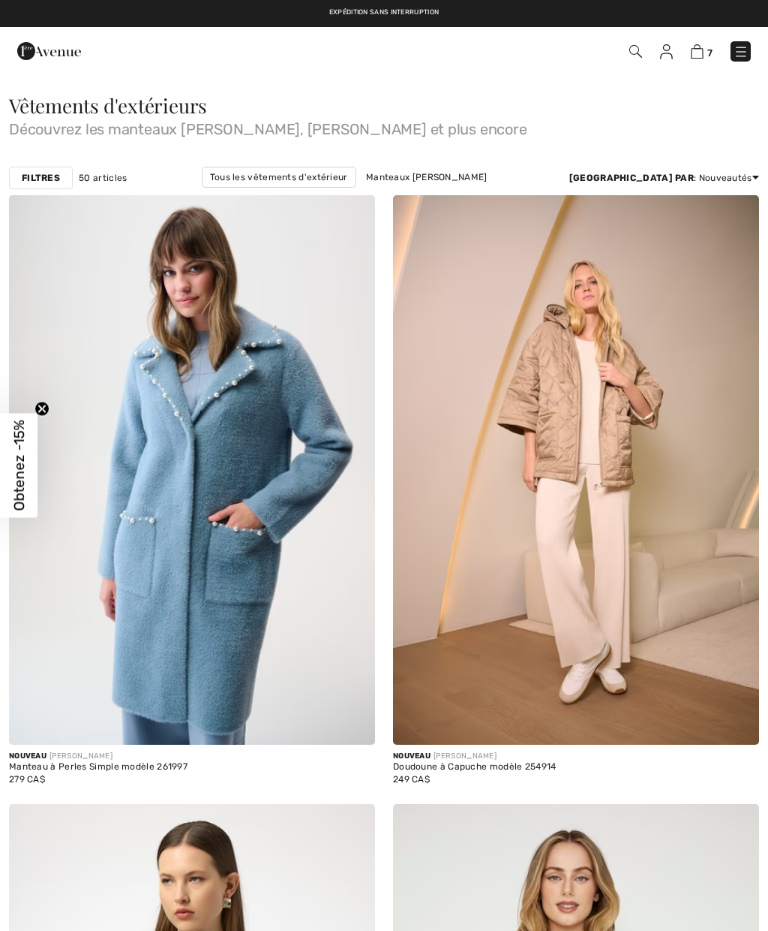
checkbox input "true"
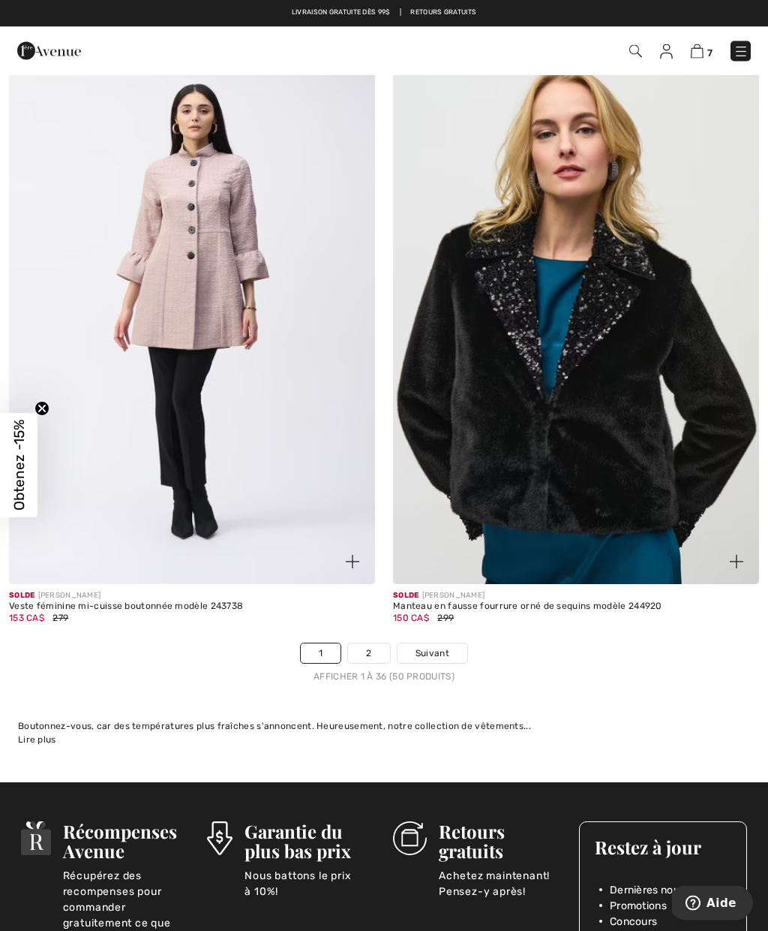
scroll to position [10998, 0]
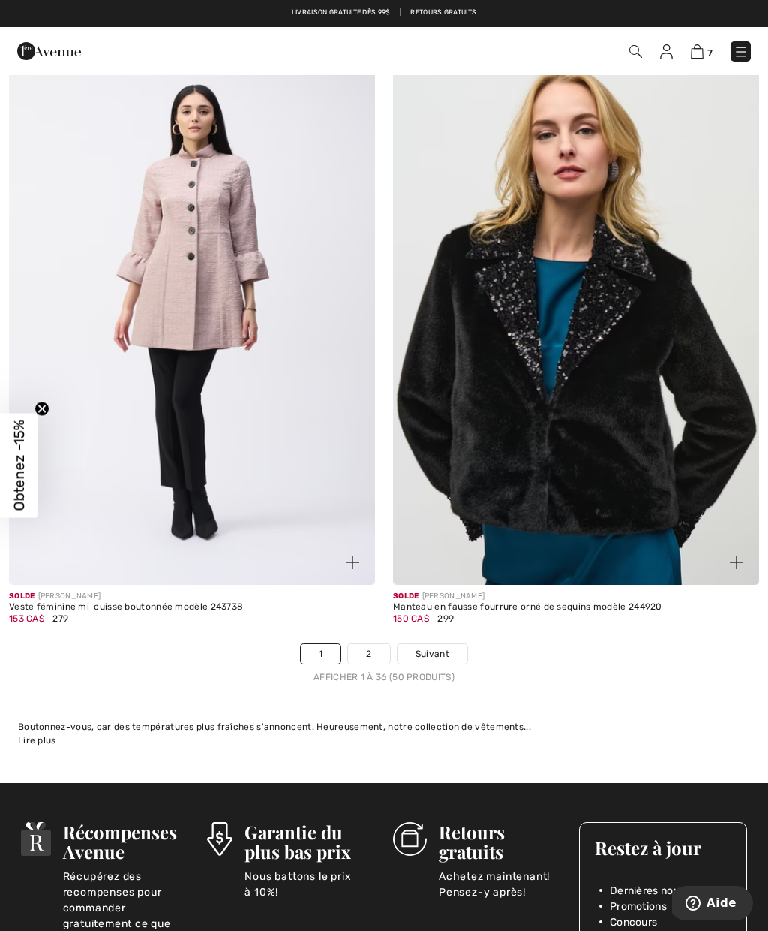
click at [380, 644] on link "2" at bounding box center [368, 654] width 41 height 20
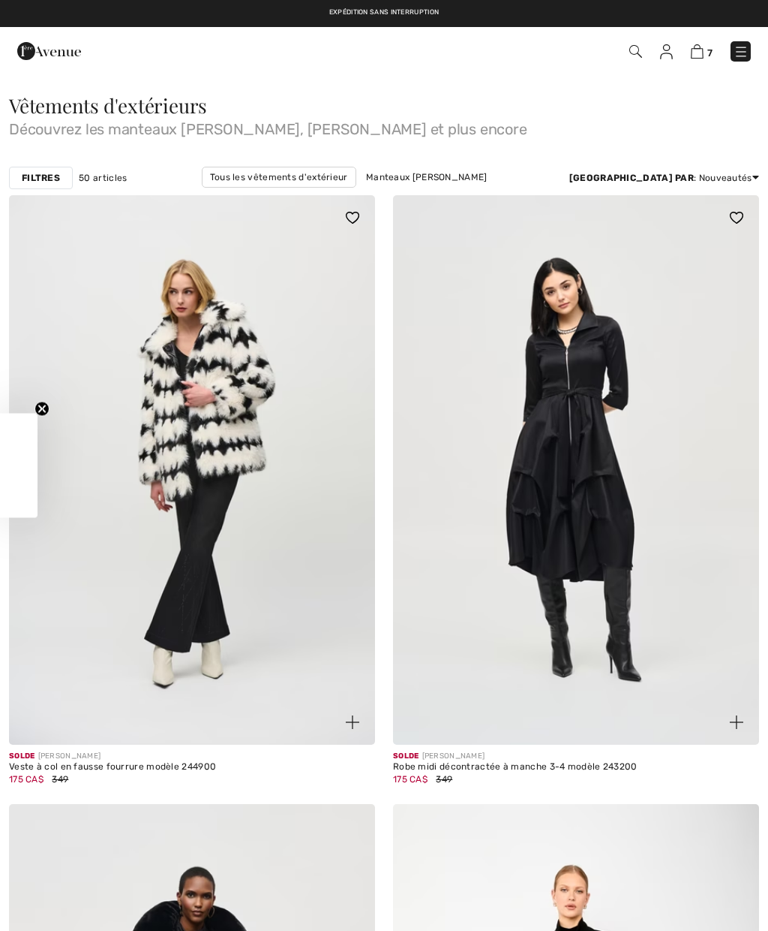
checkbox input "true"
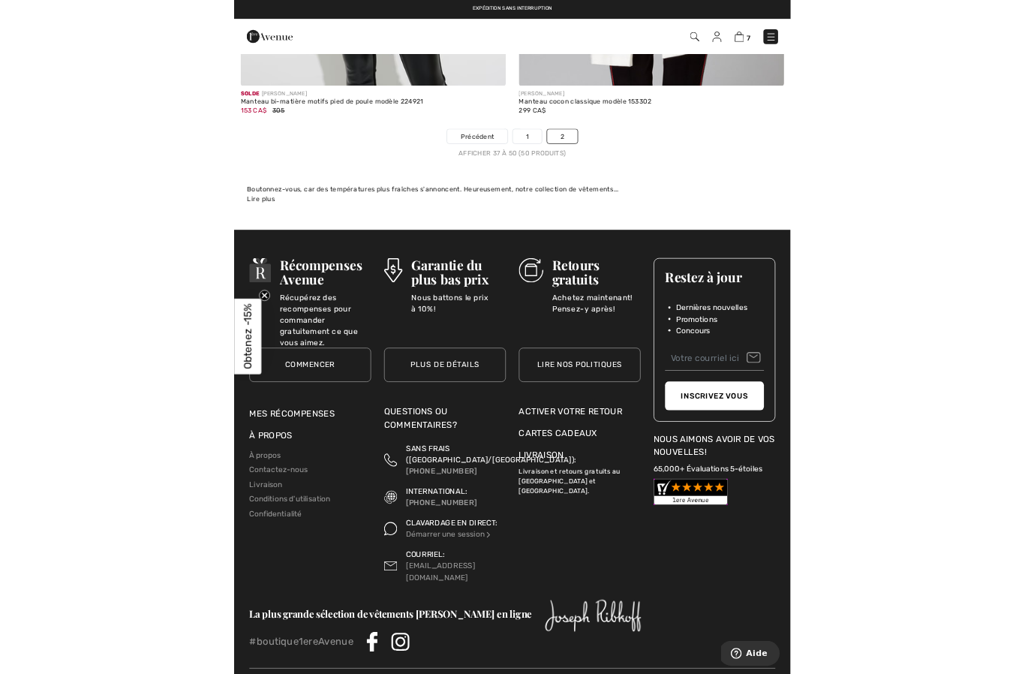
scroll to position [5913, 0]
